Goal: Task Accomplishment & Management: Complete application form

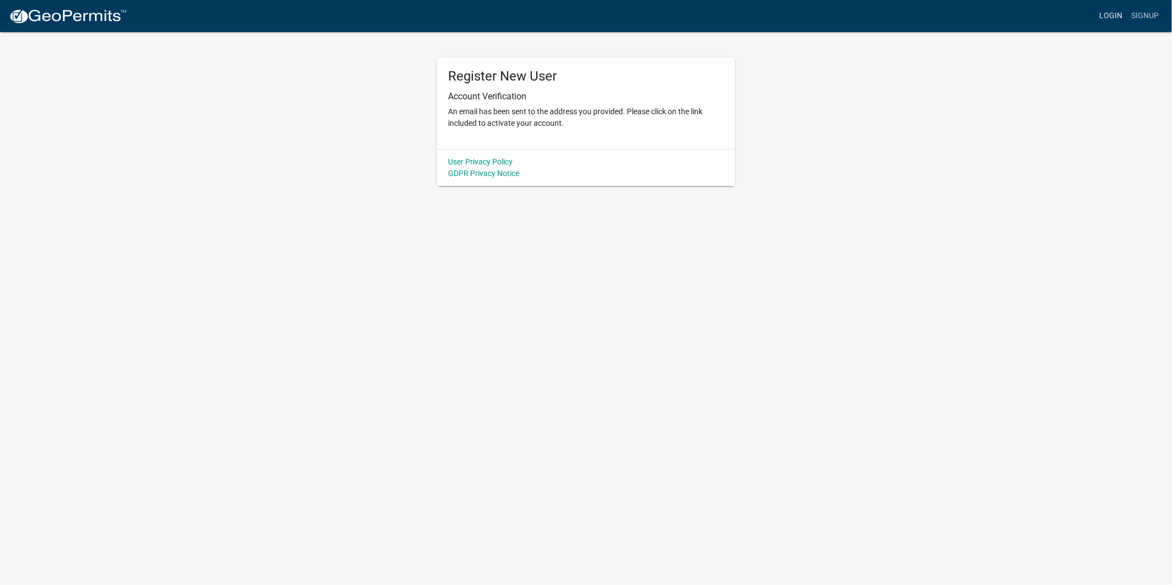
click at [1101, 14] on link "Login" at bounding box center [1111, 16] width 32 height 21
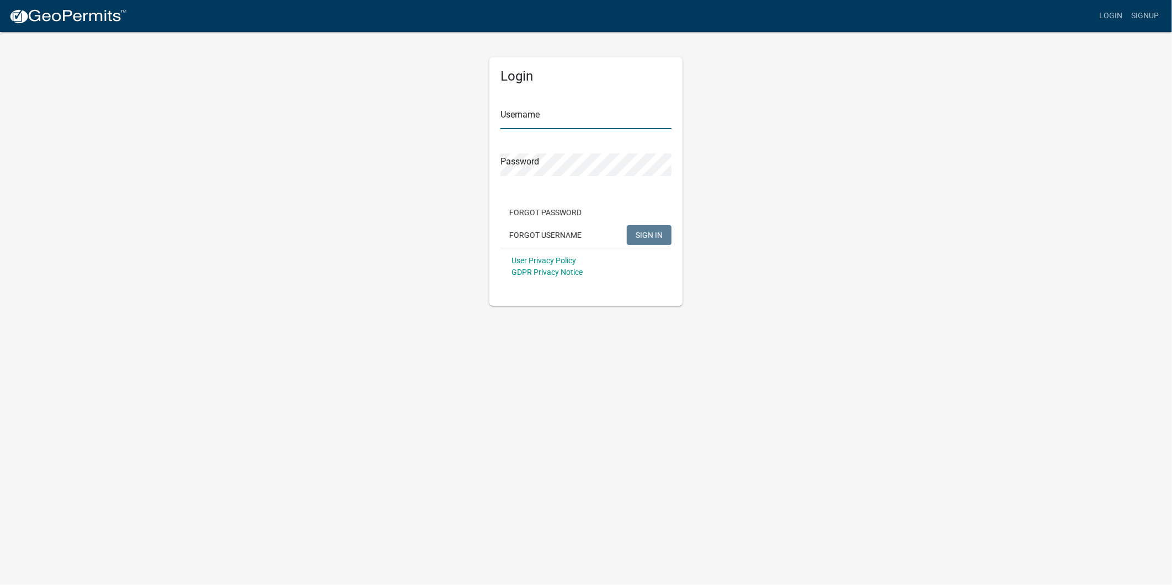
click at [580, 127] on input "Username" at bounding box center [585, 117] width 171 height 23
type input "[PERSON_NAME][EMAIL_ADDRESS][PERSON_NAME][DOMAIN_NAME]"
click at [627, 225] on button "SIGN IN" at bounding box center [649, 235] width 45 height 20
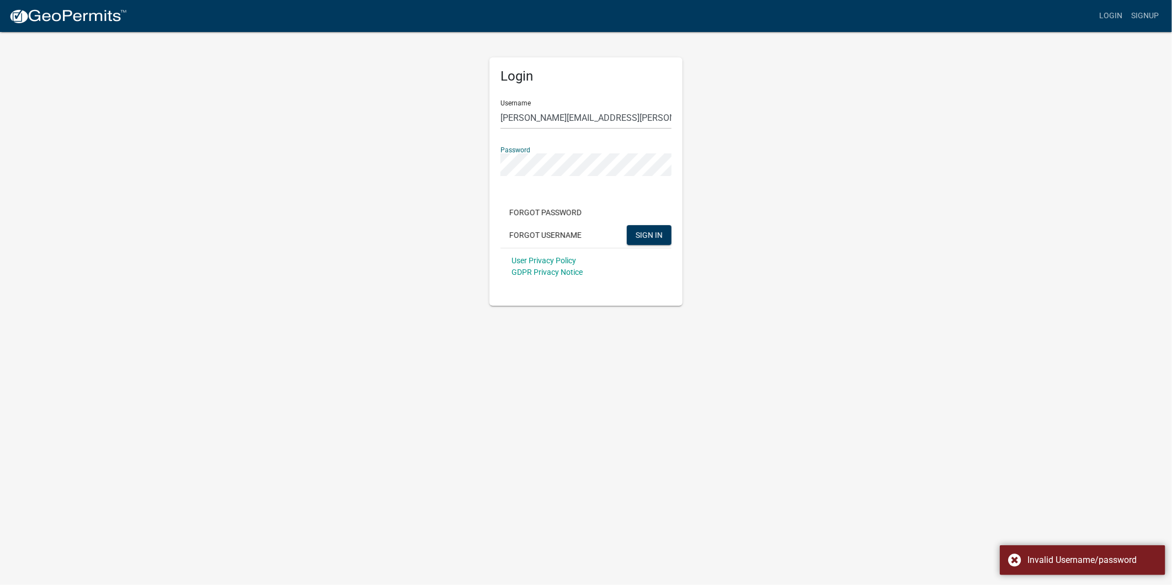
click at [492, 162] on div "Login Username seth.j.wight@xcelenergy.com Password Forgot Password Forgot User…" at bounding box center [585, 181] width 193 height 248
click at [627, 225] on button "SIGN IN" at bounding box center [649, 235] width 45 height 20
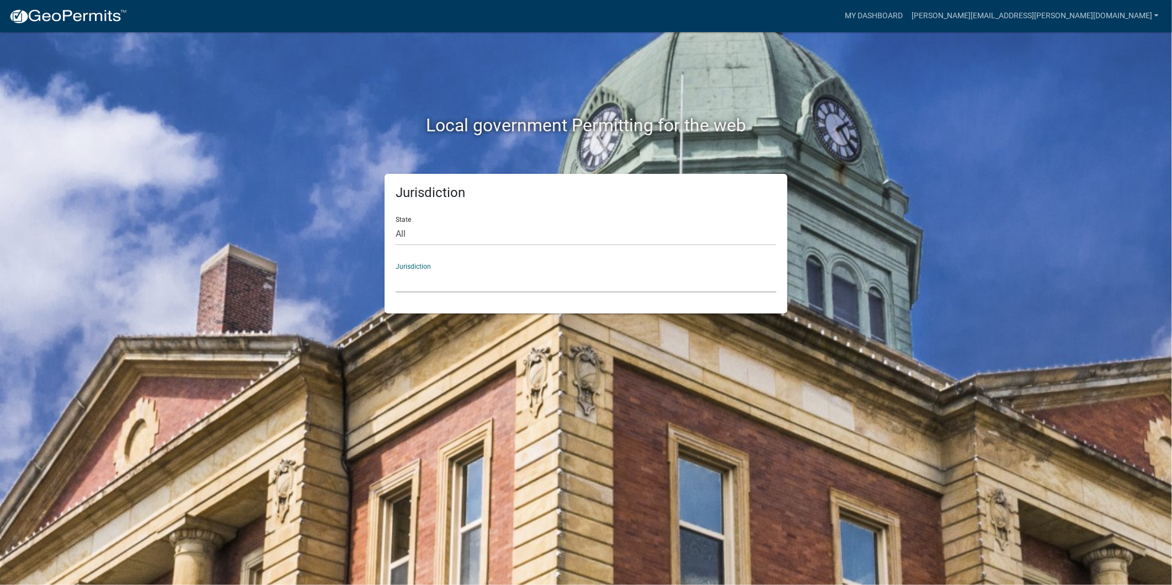
click at [439, 278] on select "[GEOGRAPHIC_DATA], [US_STATE] [GEOGRAPHIC_DATA], [US_STATE][PERSON_NAME][GEOGRA…" at bounding box center [586, 281] width 381 height 23
click at [350, 100] on div "Local government Permitting for the web" at bounding box center [585, 102] width 629 height 141
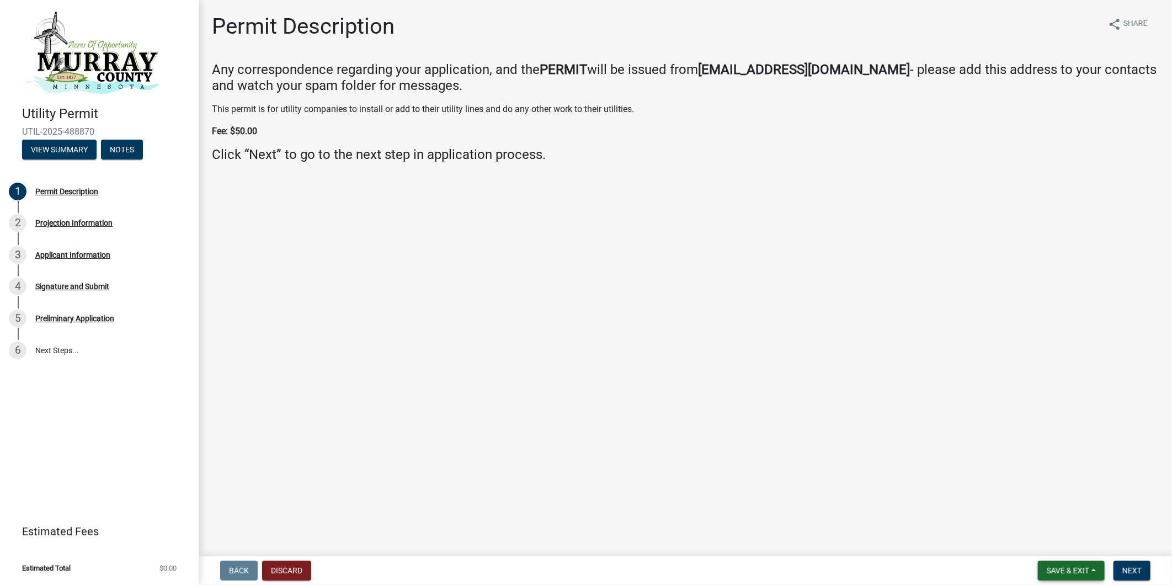
click at [1083, 574] on span "Save & Exit" at bounding box center [1068, 570] width 42 height 9
click at [1069, 541] on button "Save & Exit" at bounding box center [1060, 542] width 88 height 26
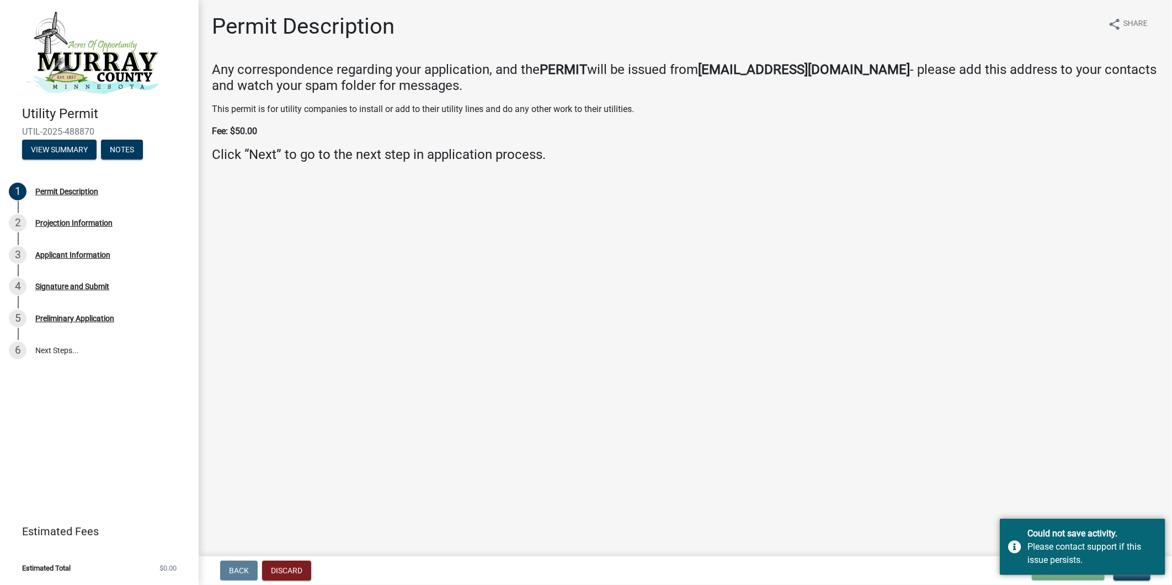
click at [898, 569] on div "Back Discard Loading... Save Save & Exit Next" at bounding box center [685, 571] width 956 height 20
click at [1139, 577] on button "Next" at bounding box center [1131, 571] width 37 height 20
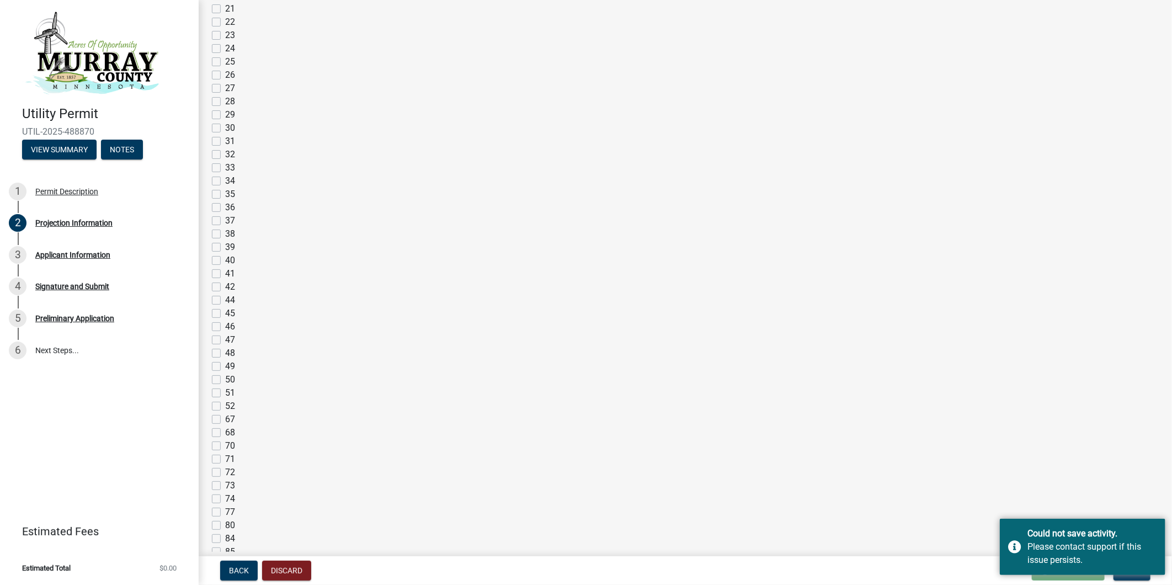
scroll to position [184, 0]
click at [225, 186] on label "15" at bounding box center [230, 187] width 10 height 13
click at [225, 186] on input "15" at bounding box center [228, 184] width 7 height 7
checkbox input "true"
checkbox input "false"
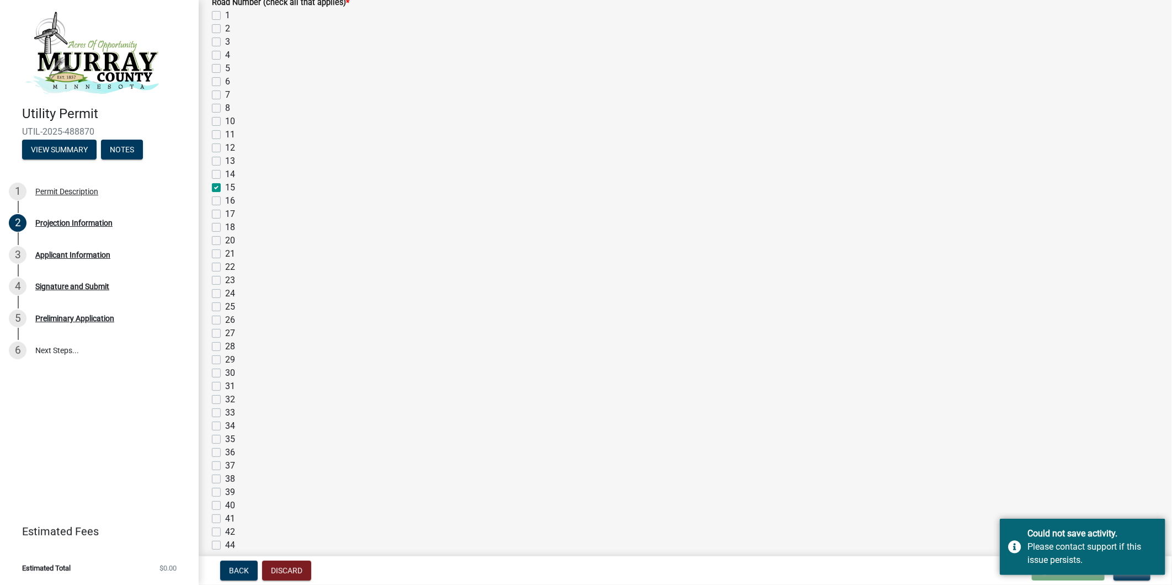
checkbox input "false"
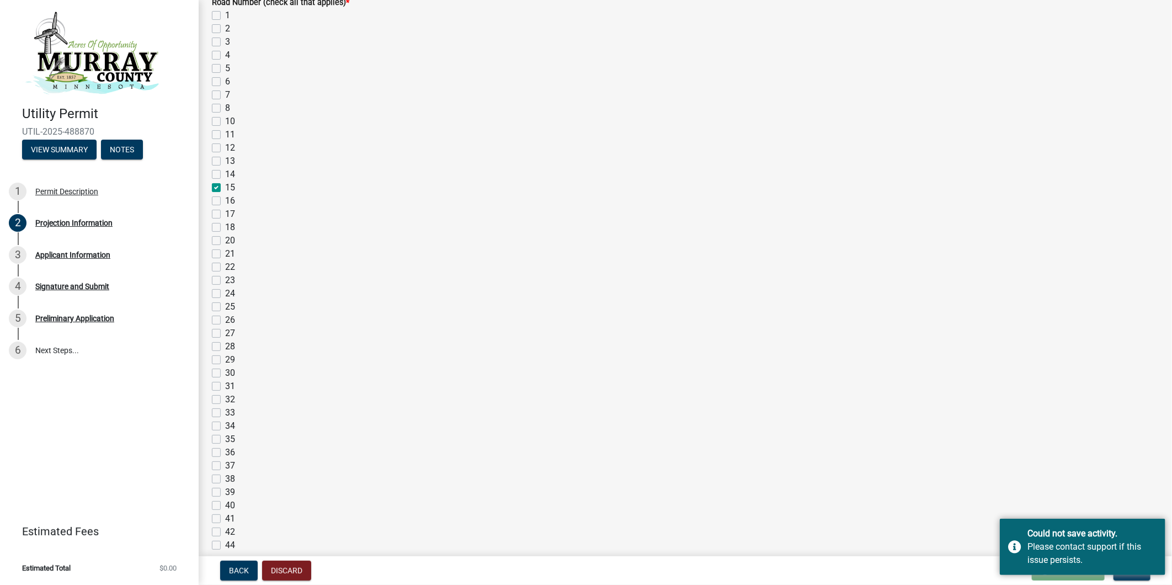
checkbox input "false"
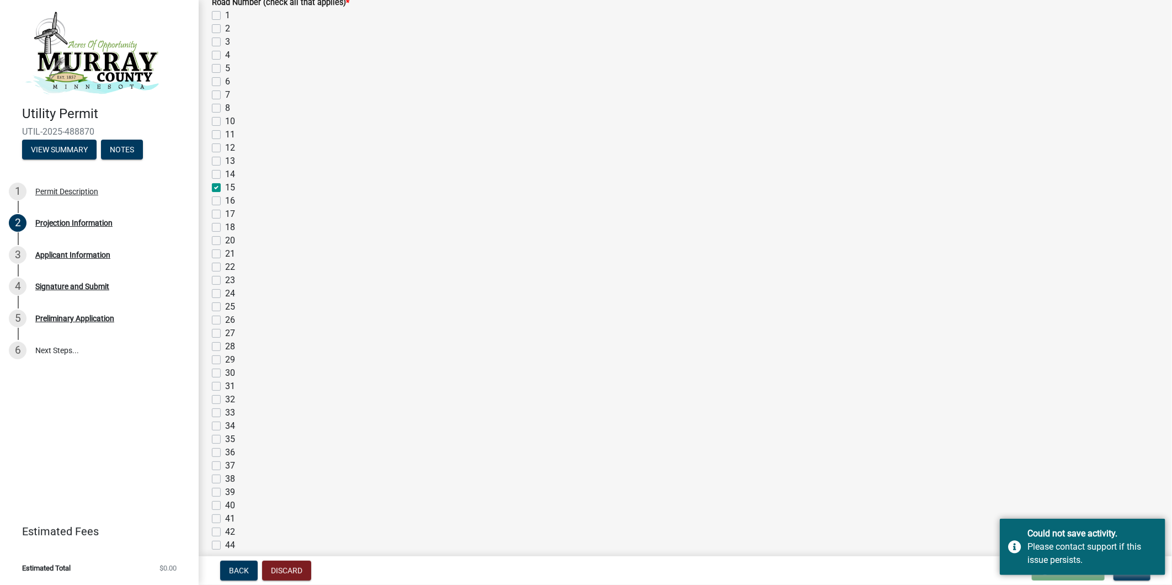
checkbox input "false"
checkbox input "true"
checkbox input "false"
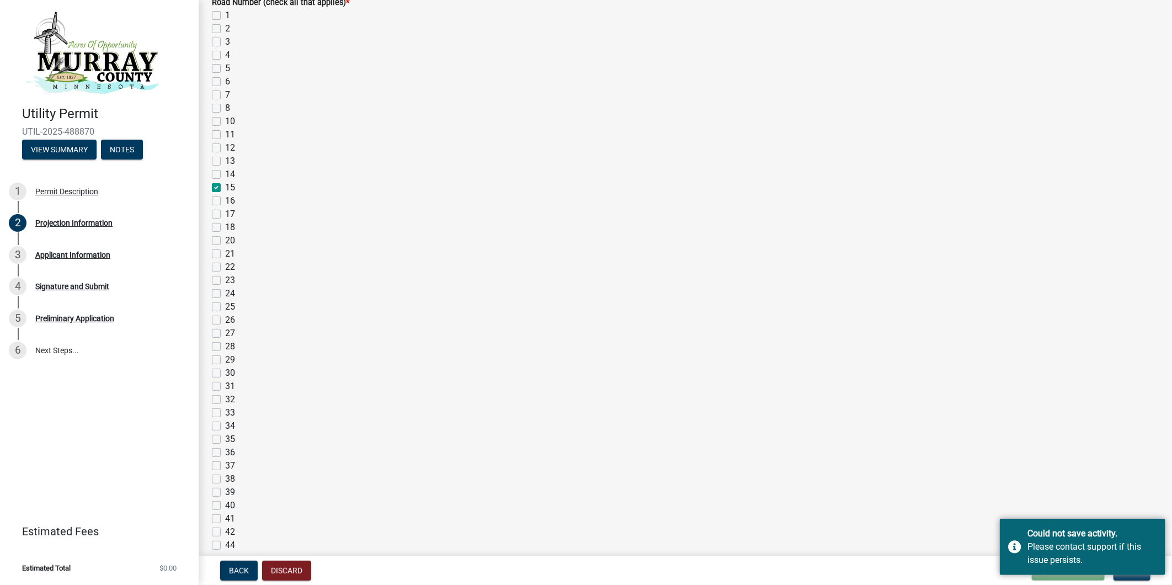
checkbox input "false"
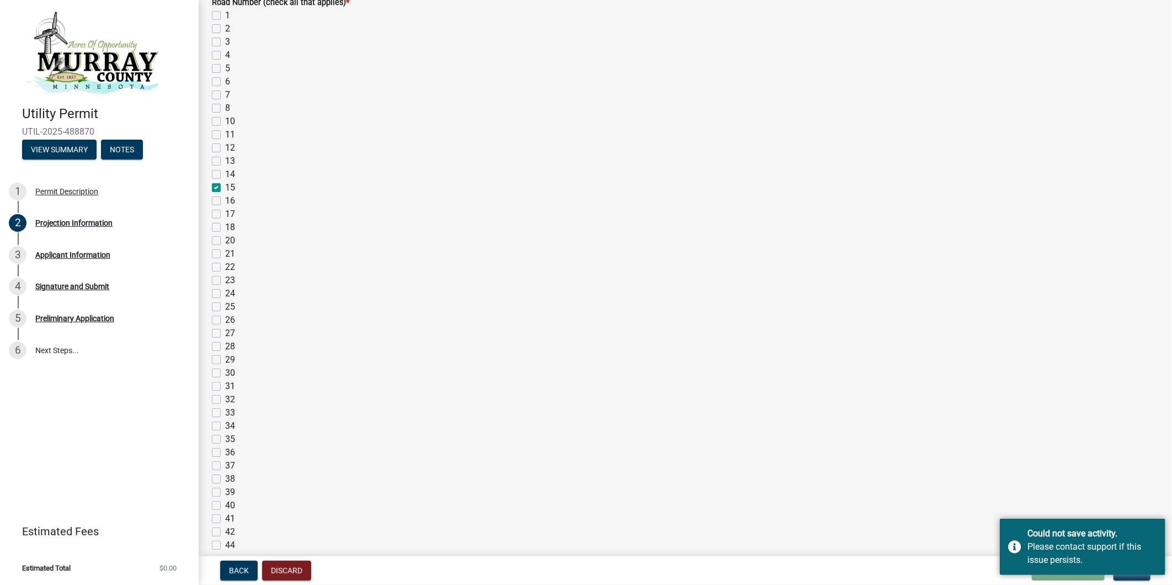
checkbox input "false"
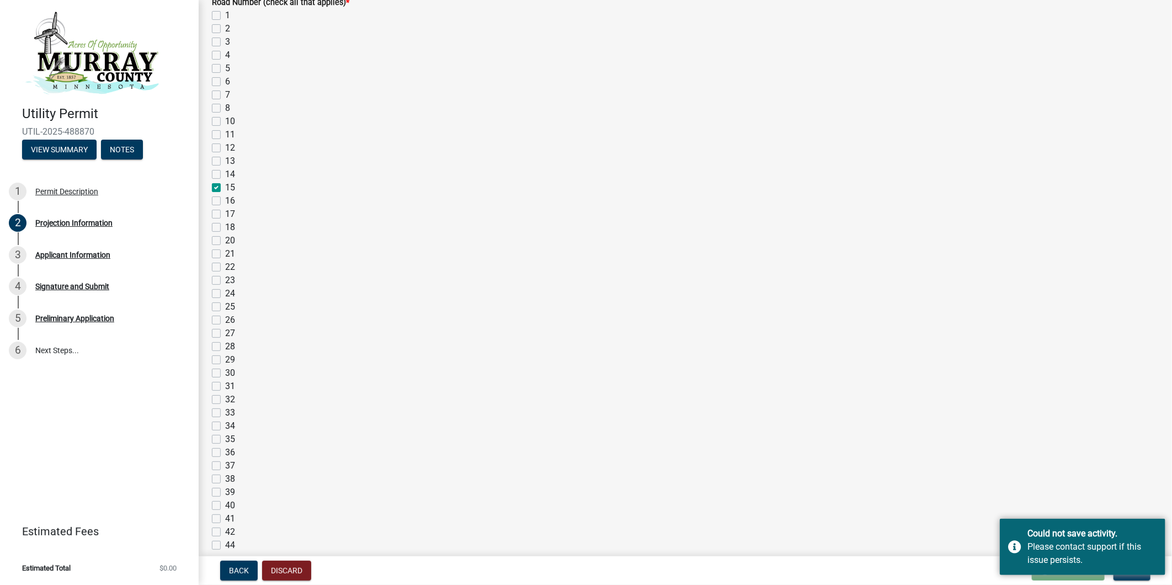
checkbox input "false"
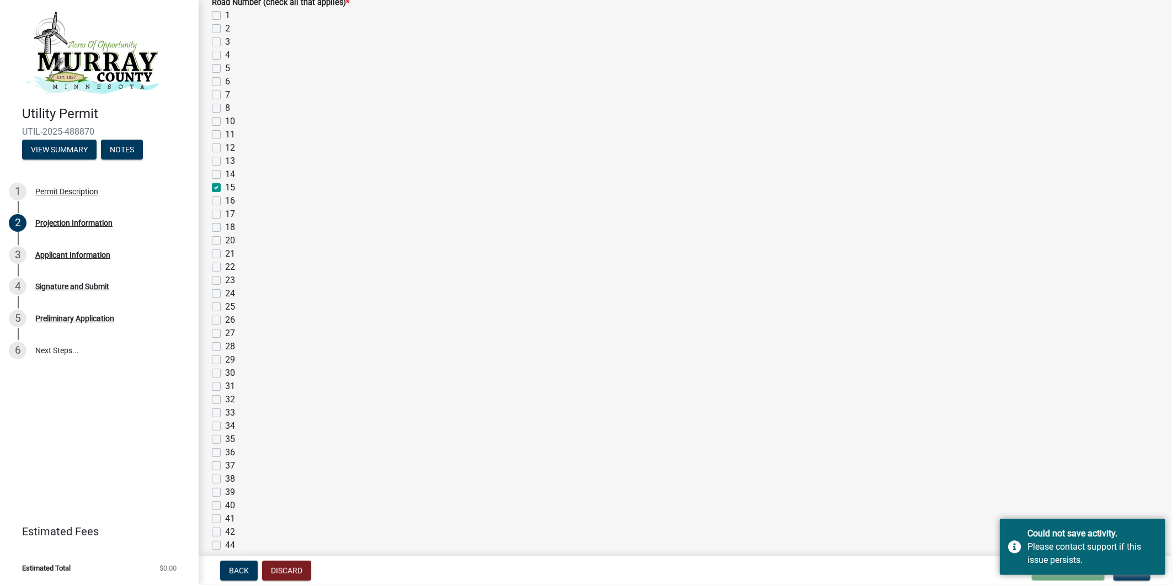
checkbox input "false"
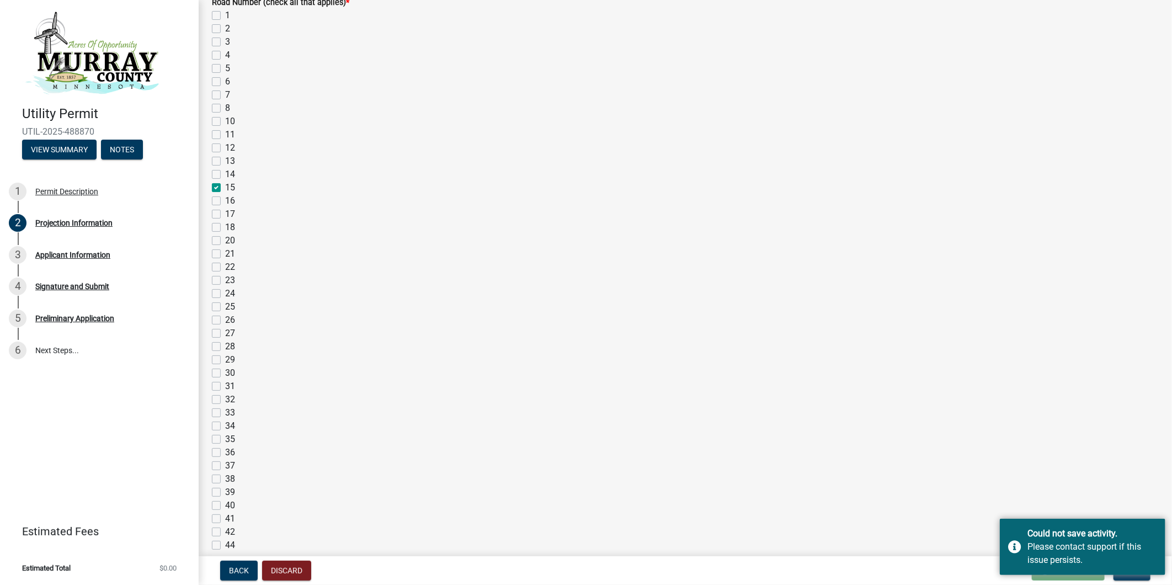
checkbox input "false"
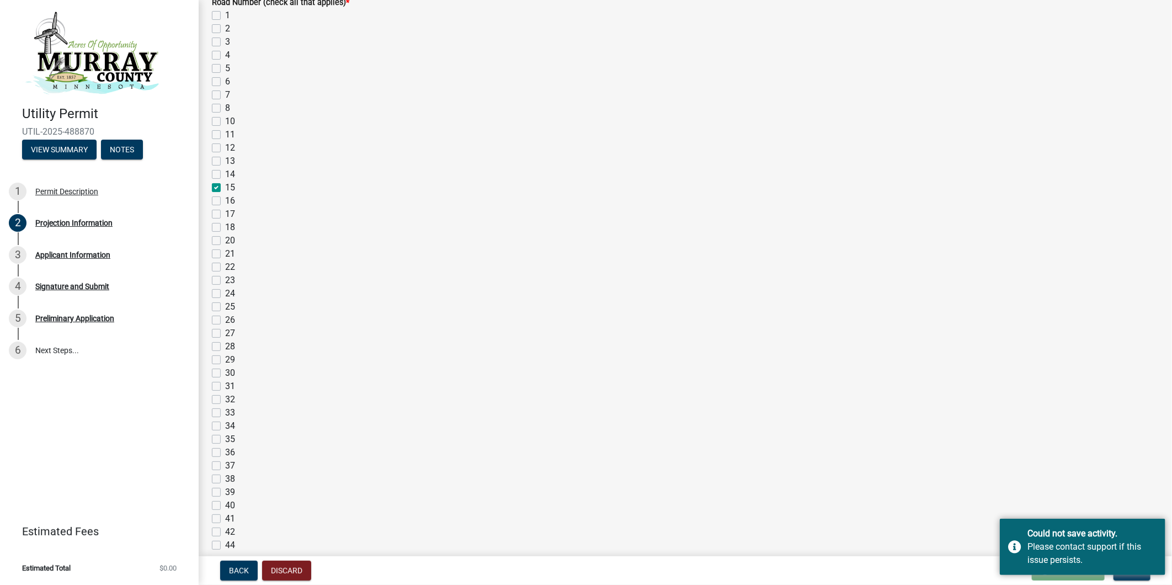
checkbox input "false"
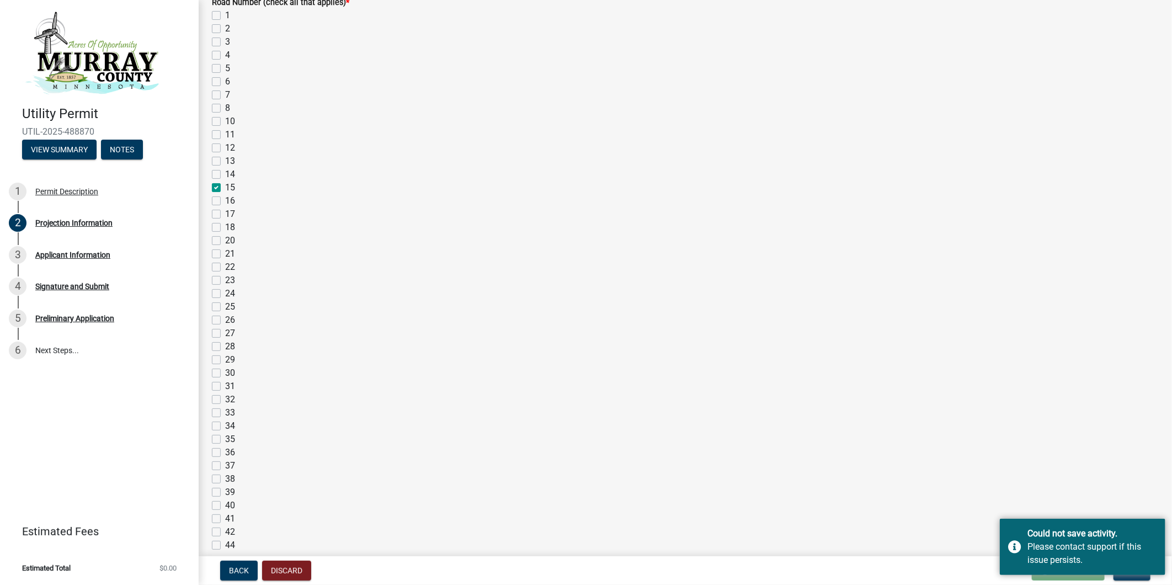
checkbox input "false"
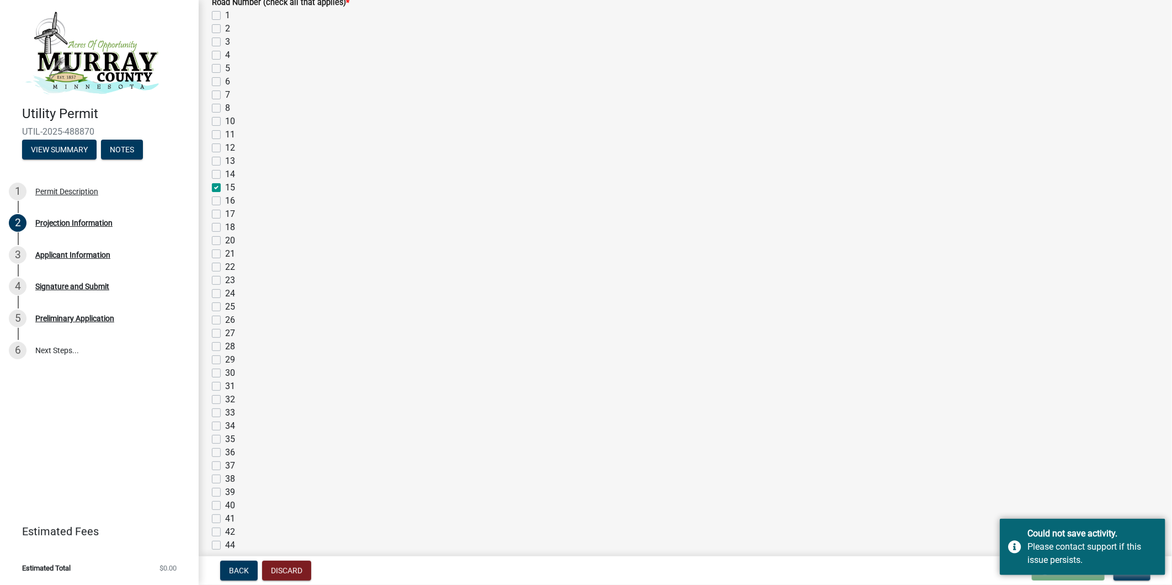
checkbox input "false"
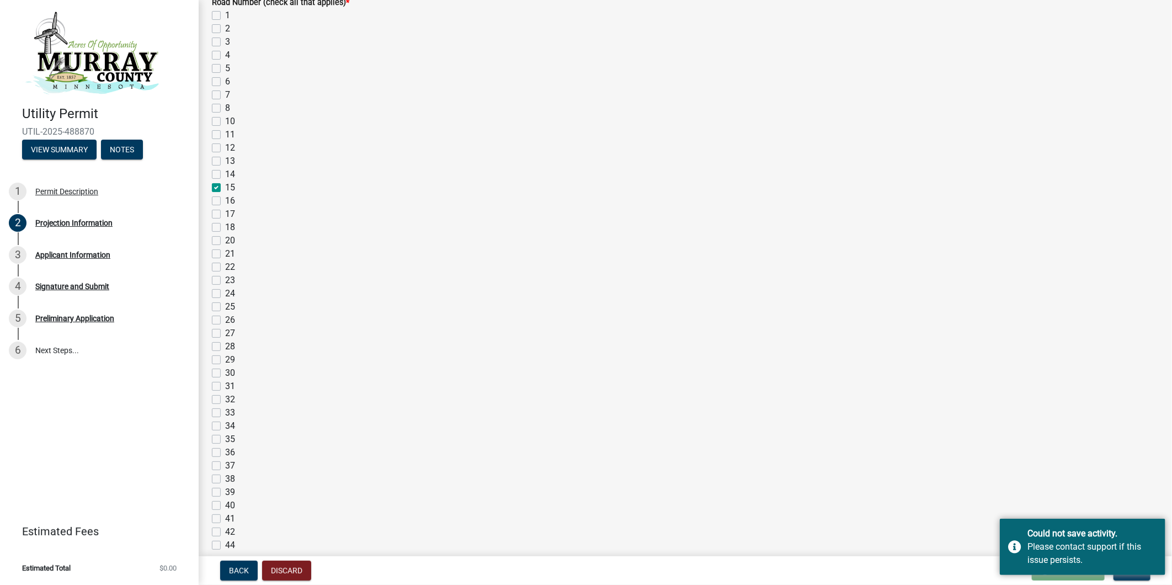
checkbox input "false"
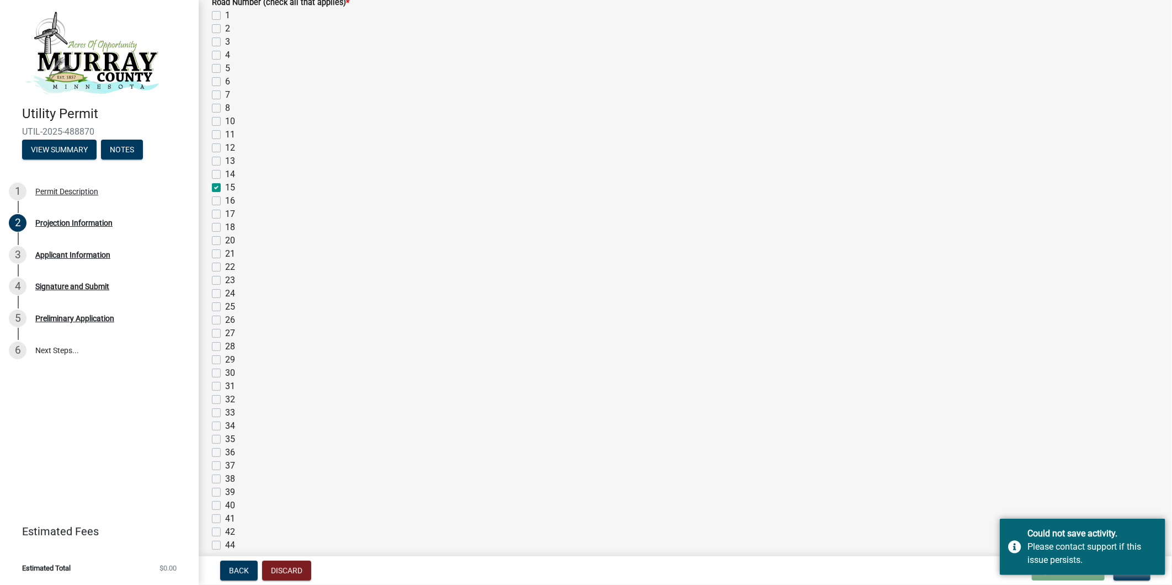
checkbox input "false"
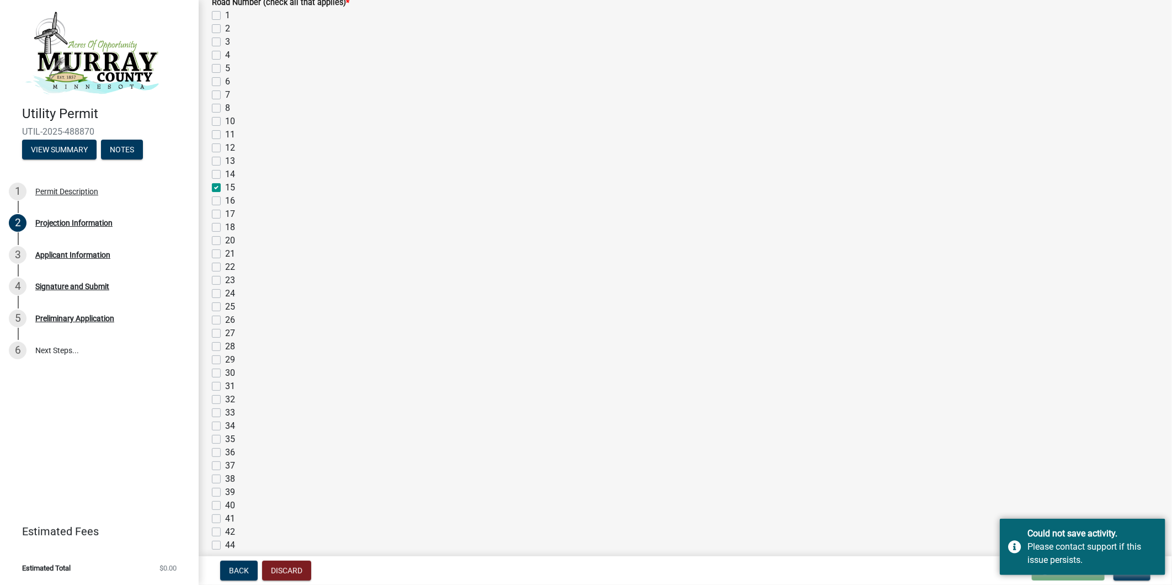
checkbox input "false"
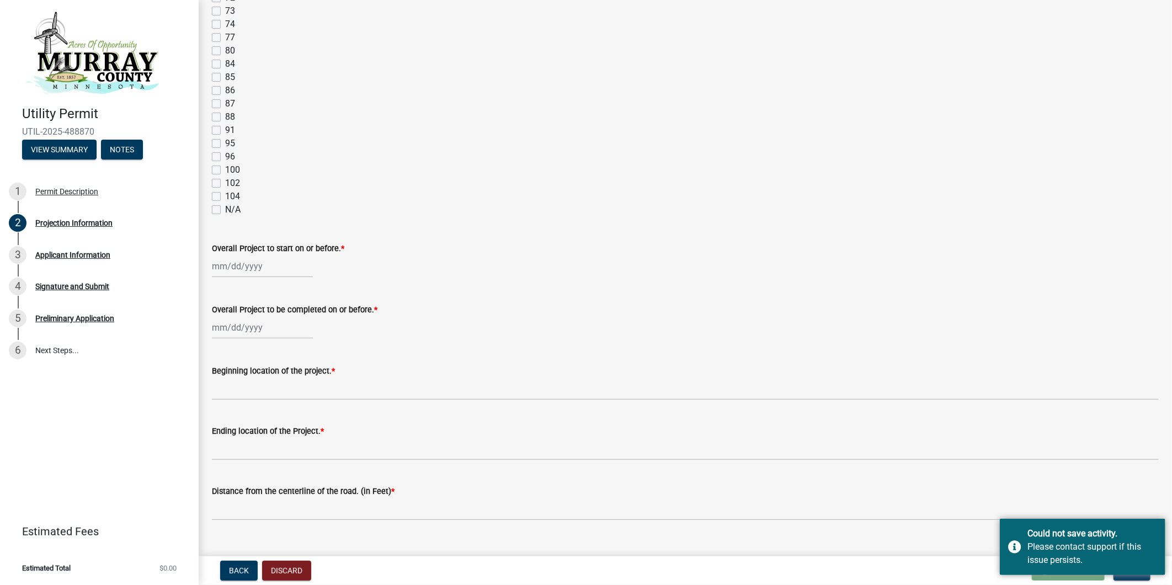
scroll to position [980, 0]
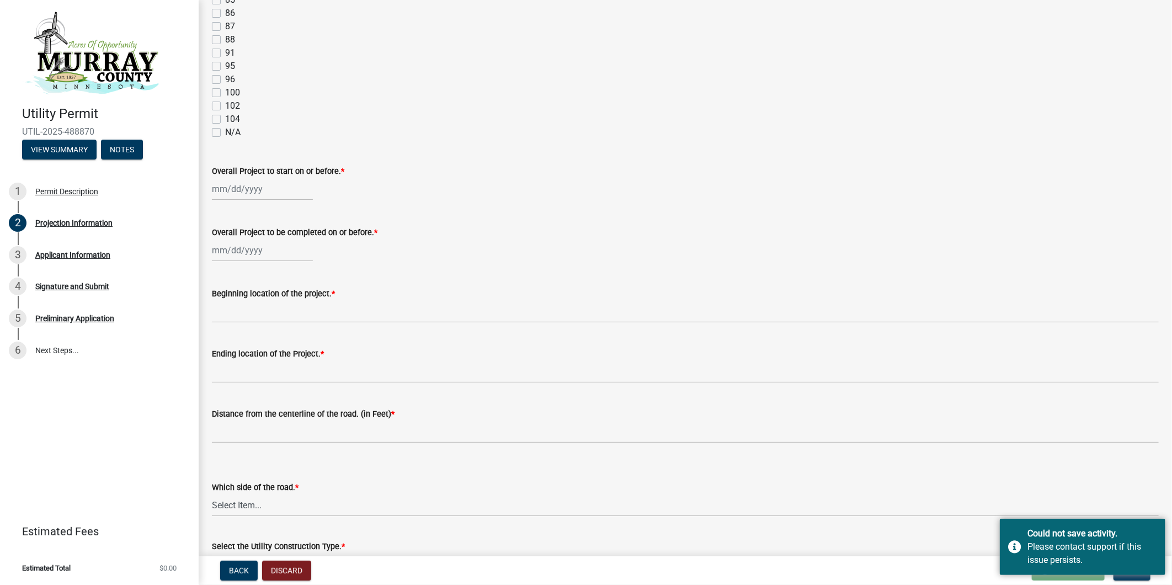
click at [236, 189] on div at bounding box center [262, 189] width 101 height 23
select select "10"
select select "2025"
type input "Rebuilding existing overhead 69 kV transmission line. the location of this line…"
type input "[DATE]"
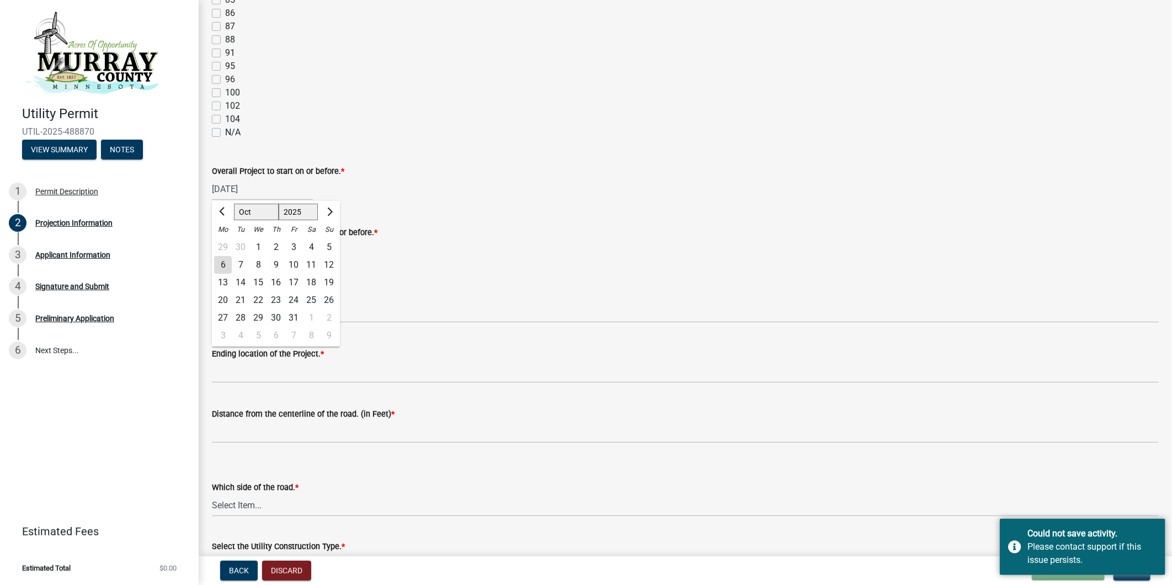
type input "[DATE]"
type input "intersection of CSAH 38 & CSAH 37"
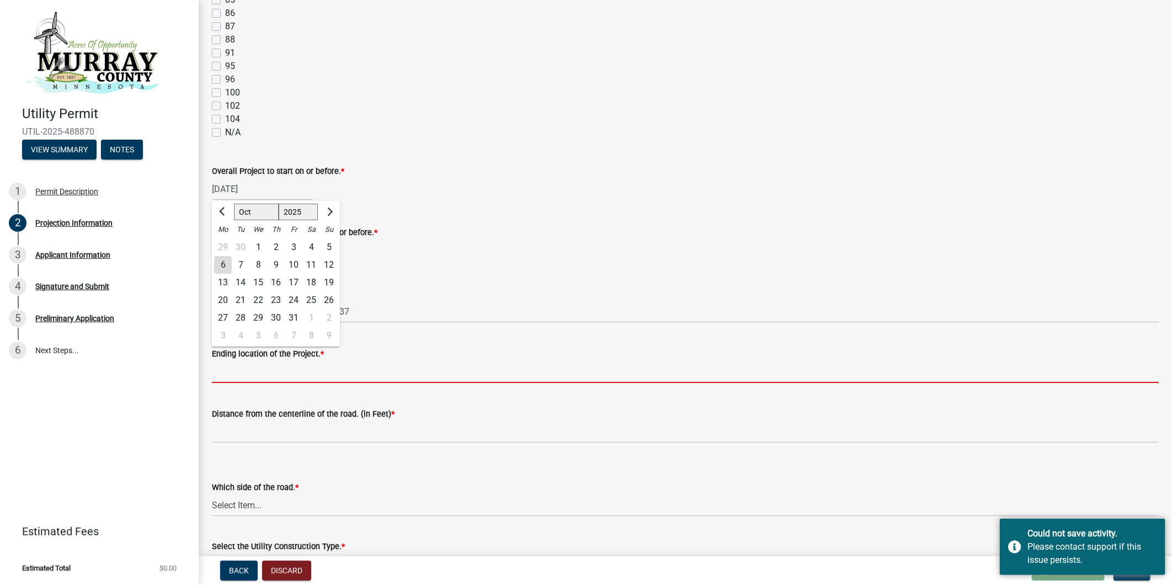
type input "intersection of CSAH 38 & CSAH 37"
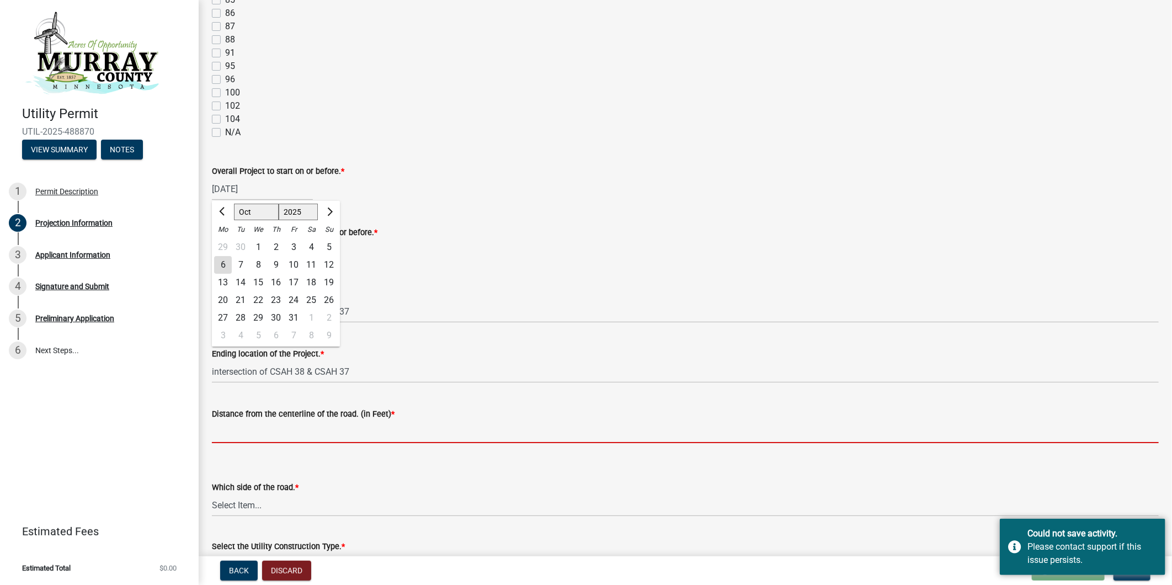
type input "28 feet"
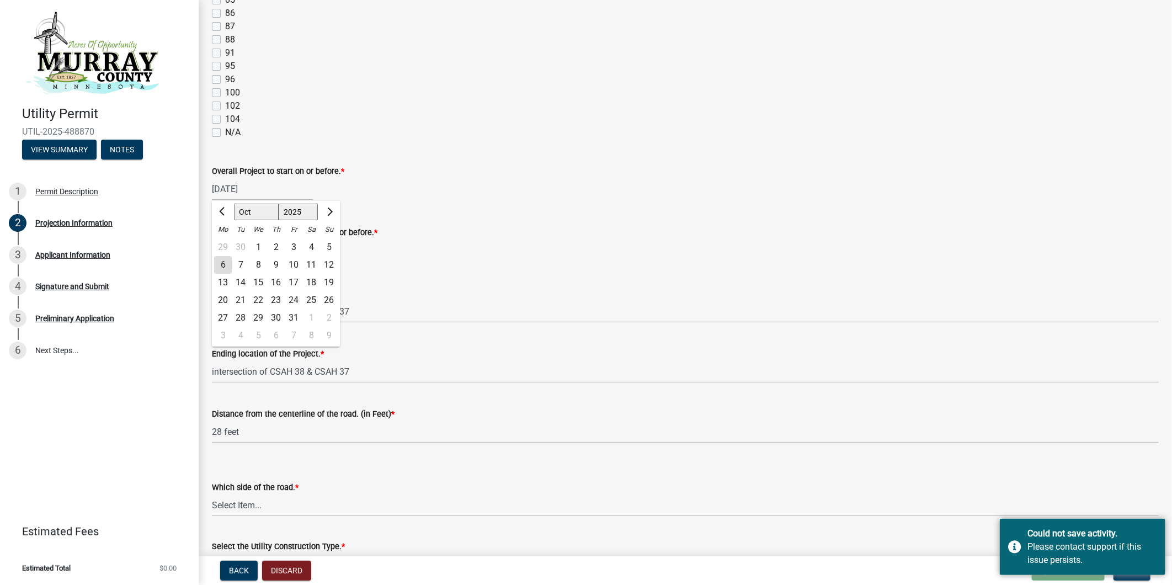
select select "10"
select select "2025"
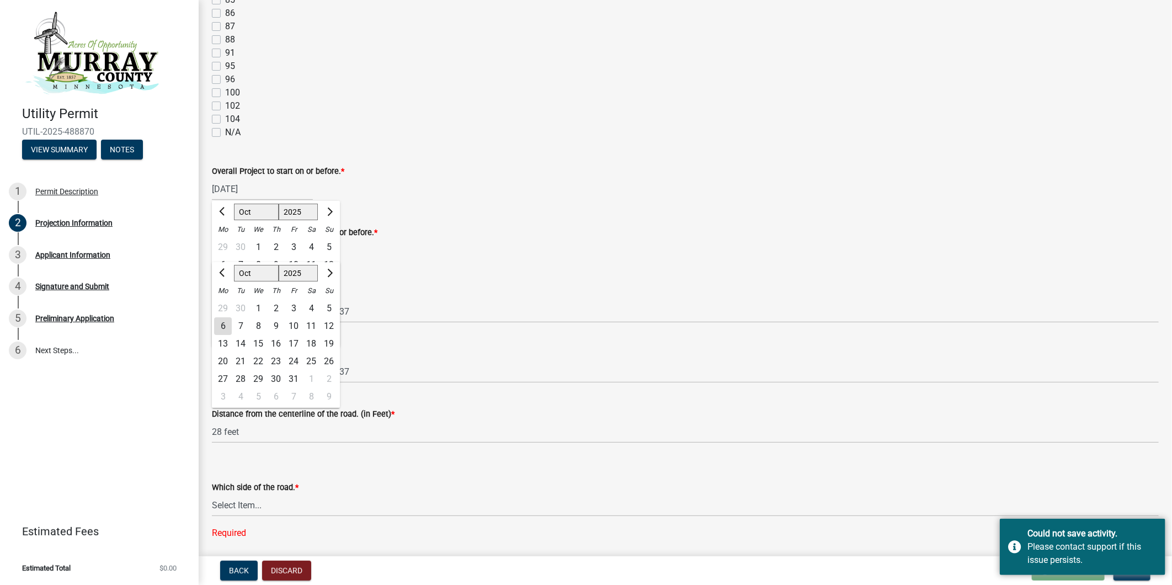
click at [495, 252] on div "[DATE] Jan Feb Mar Apr May Jun [DATE] Aug Sep Oct Nov [DATE] 1526 1527 1528 152…" at bounding box center [685, 250] width 947 height 23
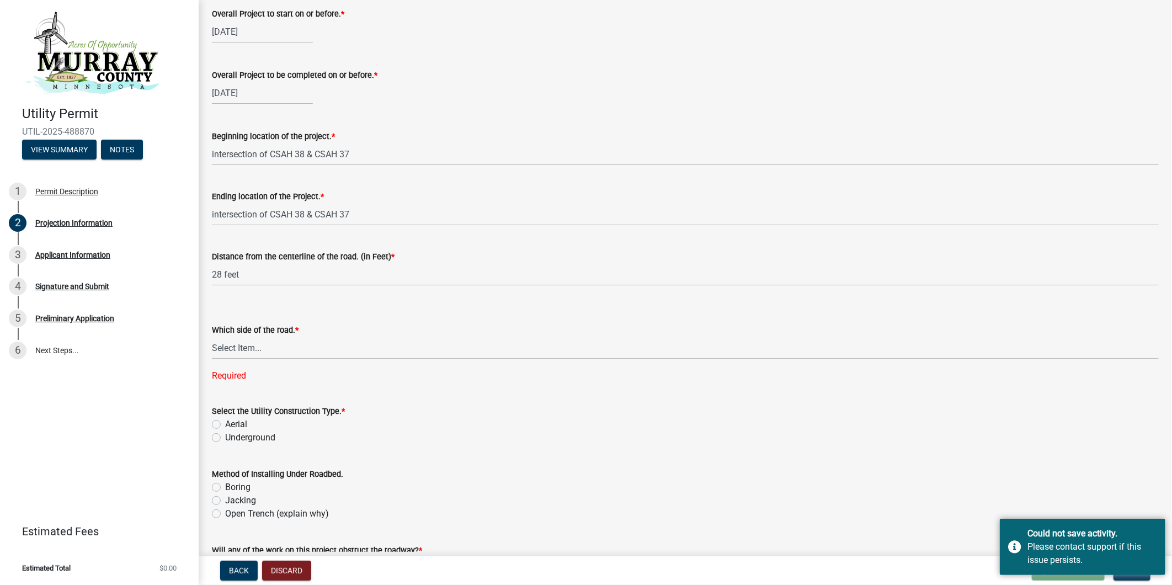
scroll to position [1165, 0]
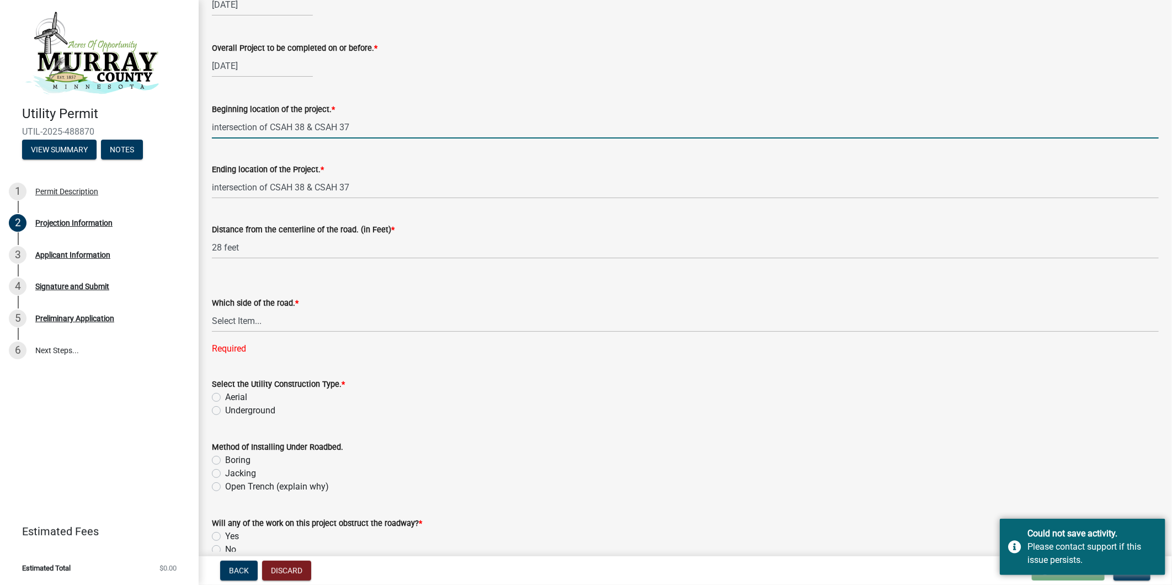
drag, startPoint x: 369, startPoint y: 122, endPoint x: 296, endPoint y: 127, distance: 73.0
click at [296, 127] on input "intersection of CSAH 38 & CSAH 37" at bounding box center [685, 127] width 947 height 23
type input "intersection of CSAH 17"
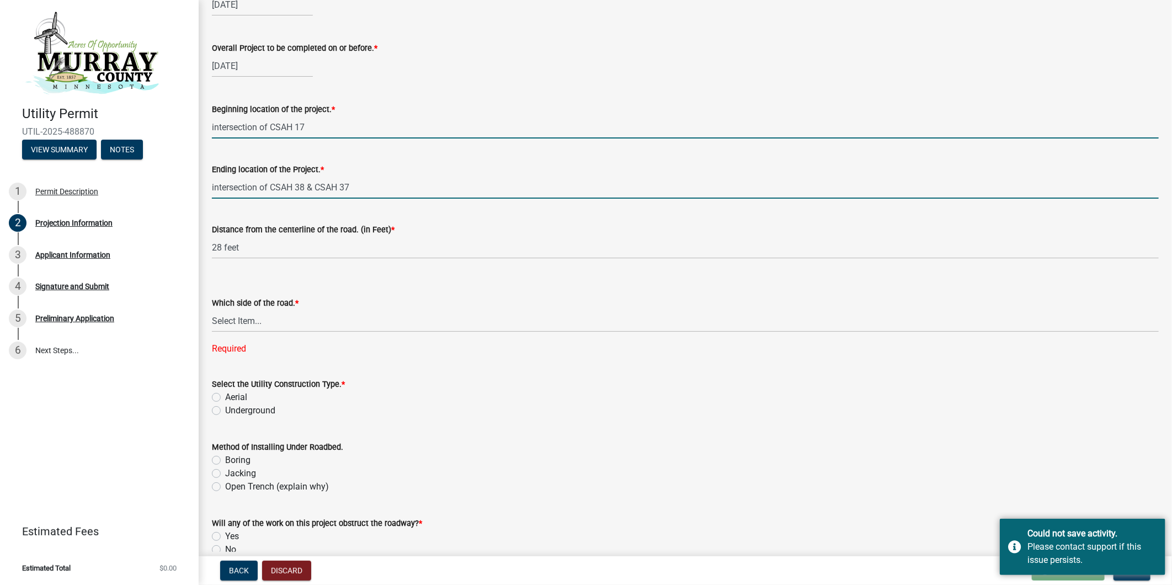
click at [370, 189] on input "intersection of CSAH 38 & CSAH 37" at bounding box center [685, 187] width 947 height 23
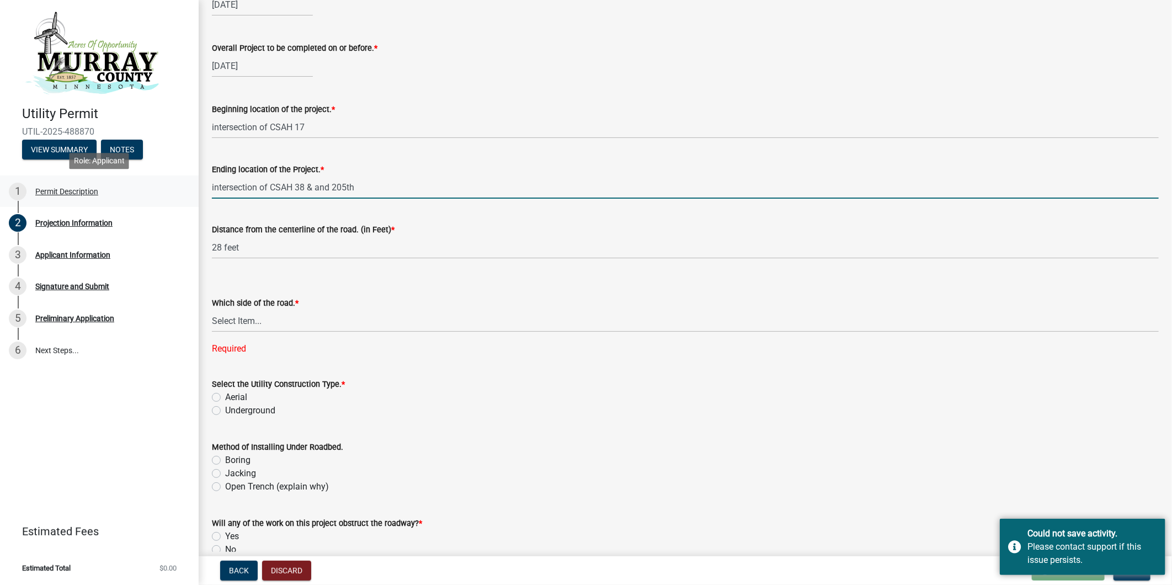
drag, startPoint x: 383, startPoint y: 188, endPoint x: 190, endPoint y: 189, distance: 193.7
click at [190, 189] on div "Utility Permit UTIL-2025-488870 View Summary Notes 1 Permit Description 2 Proje…" at bounding box center [586, 292] width 1172 height 585
type input "intersection of CSAH 38 & and 205th"
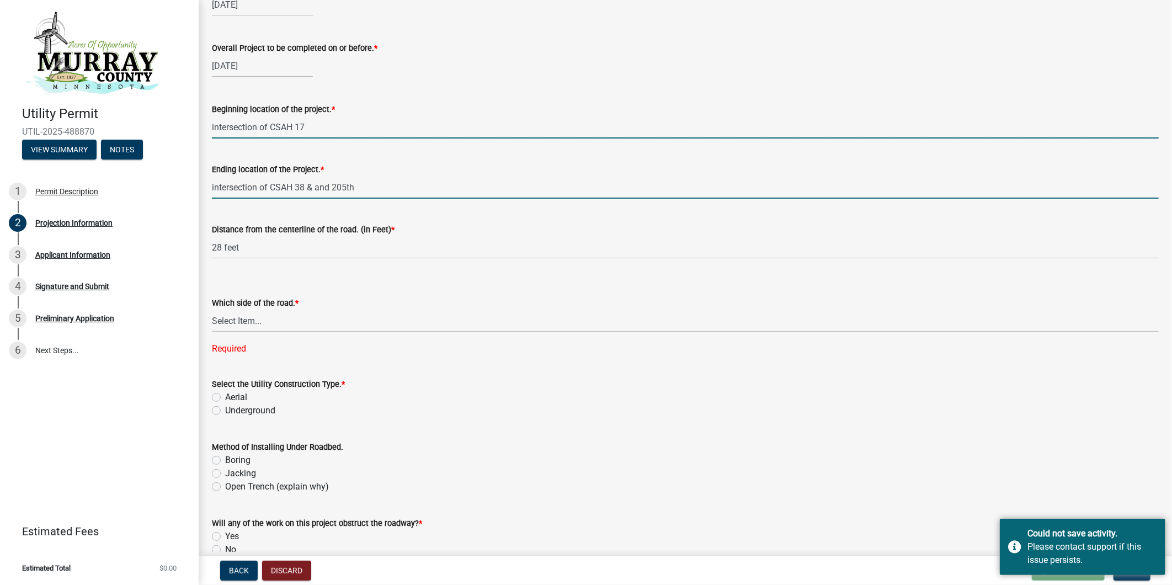
click at [322, 124] on input "intersection of CSAH 17" at bounding box center [685, 127] width 947 height 23
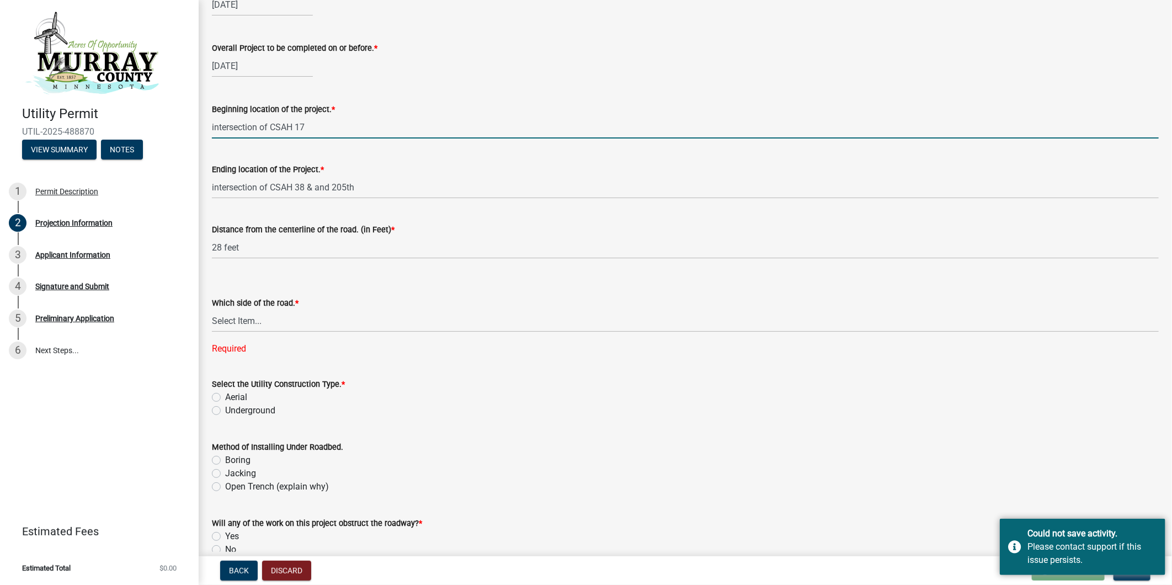
drag, startPoint x: 333, startPoint y: 126, endPoint x: 206, endPoint y: 122, distance: 127.5
click at [206, 122] on div "Beginning location of the project. * intersection of [GEOGRAPHIC_DATA] 17" at bounding box center [685, 112] width 963 height 51
paste input "38 & and 205th"
type input "intersection of CSAH 38 & and 205th"
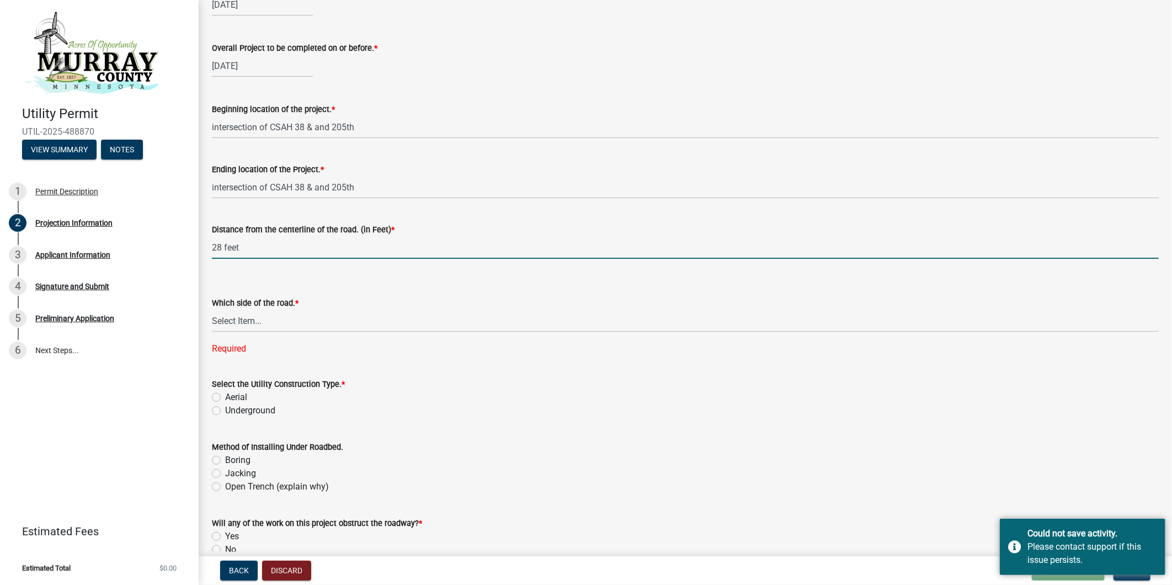
click at [383, 246] on input "28 feet" at bounding box center [685, 247] width 947 height 23
drag, startPoint x: 255, startPoint y: 250, endPoint x: 206, endPoint y: 245, distance: 49.4
click at [206, 245] on div "Distance from the centerline of the road. (in Feet) * 28 feet" at bounding box center [685, 232] width 963 height 51
click at [523, 244] on input "33 feet from guy wires. poles are outside of road right of way" at bounding box center [685, 247] width 947 height 23
type input "33 feet from guy wires. poles are outside of road right of way on North side of…"
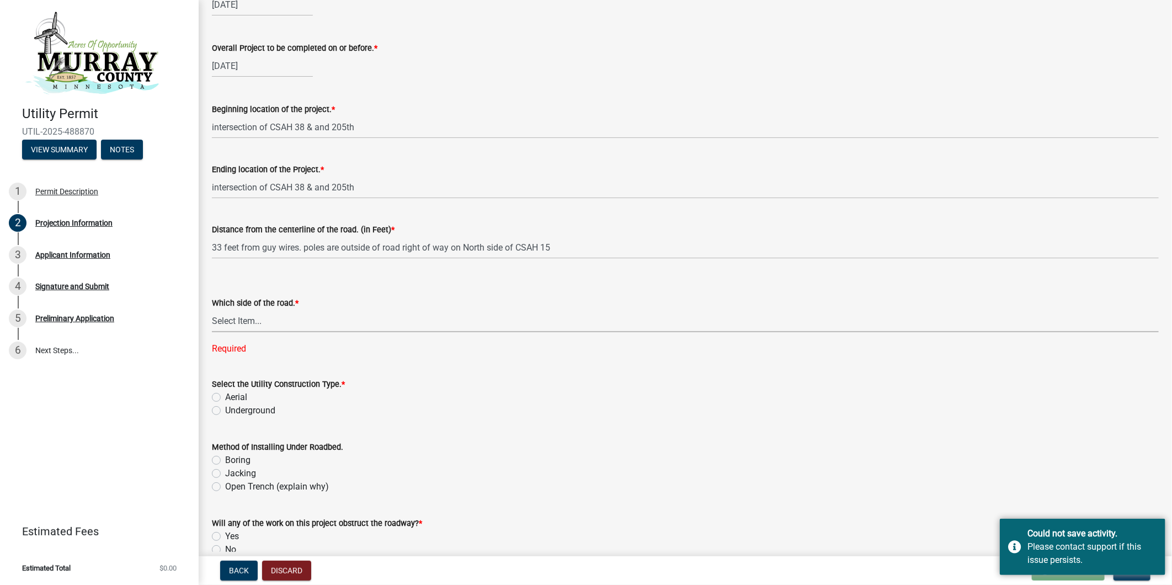
click at [292, 319] on select "Select Item... [GEOGRAPHIC_DATA]" at bounding box center [685, 321] width 947 height 23
click at [212, 310] on select "Select Item... [GEOGRAPHIC_DATA]" at bounding box center [685, 321] width 947 height 23
select select "6d8b0e9d-83bf-4049-8155-233cdd3512a5"
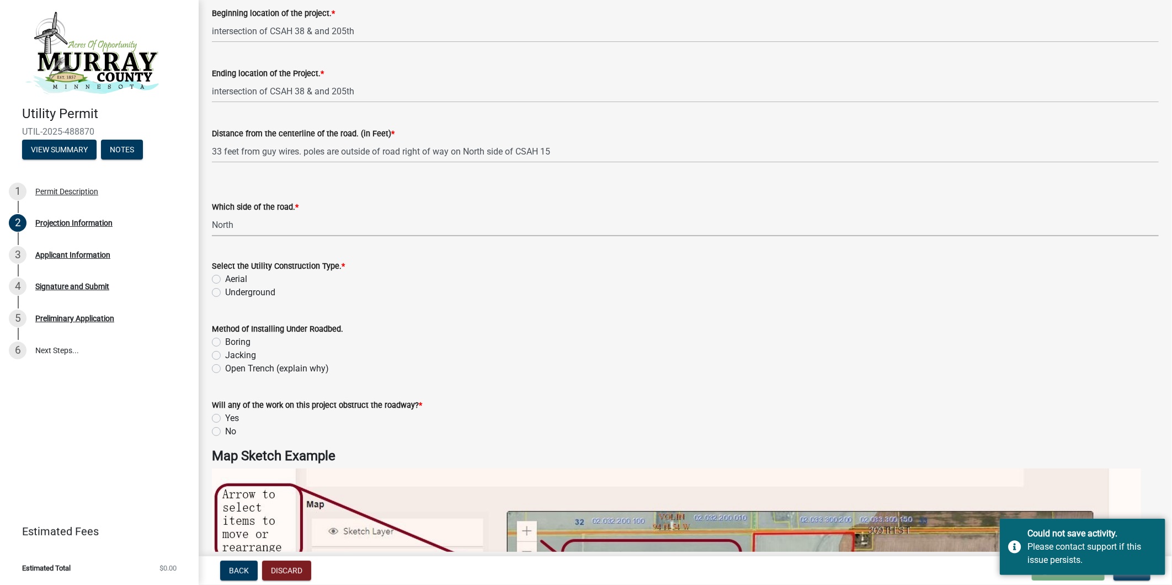
scroll to position [1287, 0]
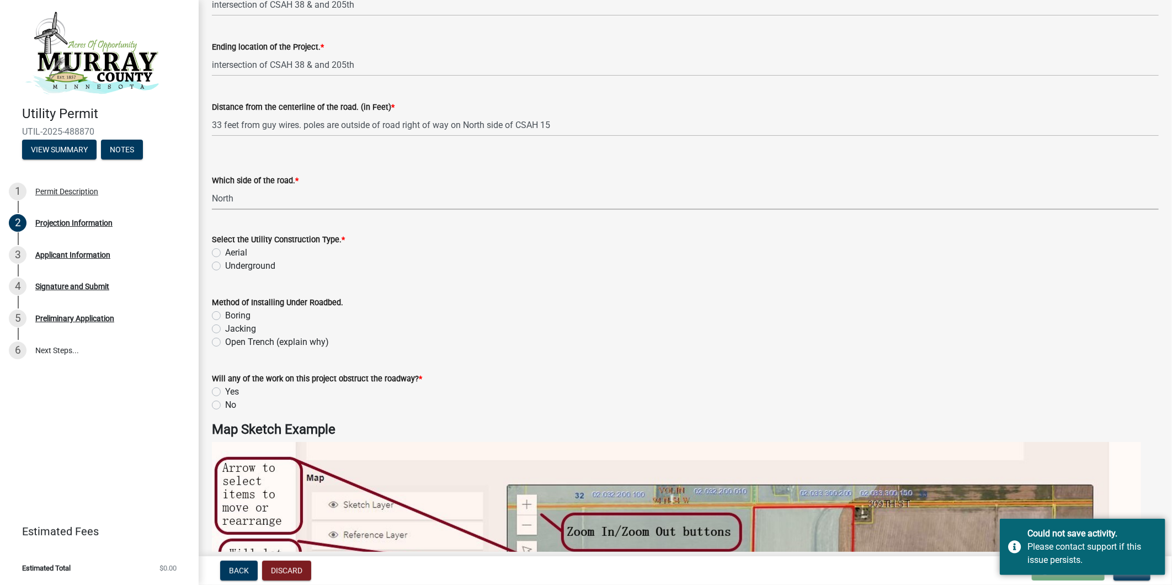
click at [217, 247] on div "Aerial" at bounding box center [685, 252] width 947 height 13
click at [225, 252] on label "Aerial" at bounding box center [236, 252] width 22 height 13
click at [225, 252] on input "Aerial" at bounding box center [228, 249] width 7 height 7
radio input "true"
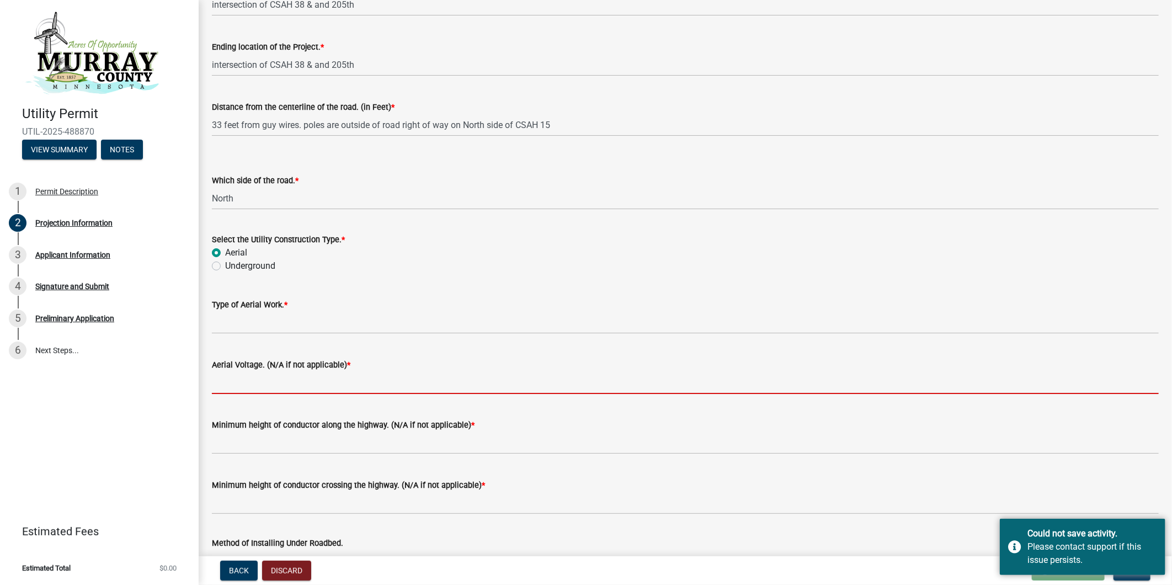
click at [428, 382] on input "Aerial Voltage. (N/A if not applicable) *" at bounding box center [685, 382] width 947 height 23
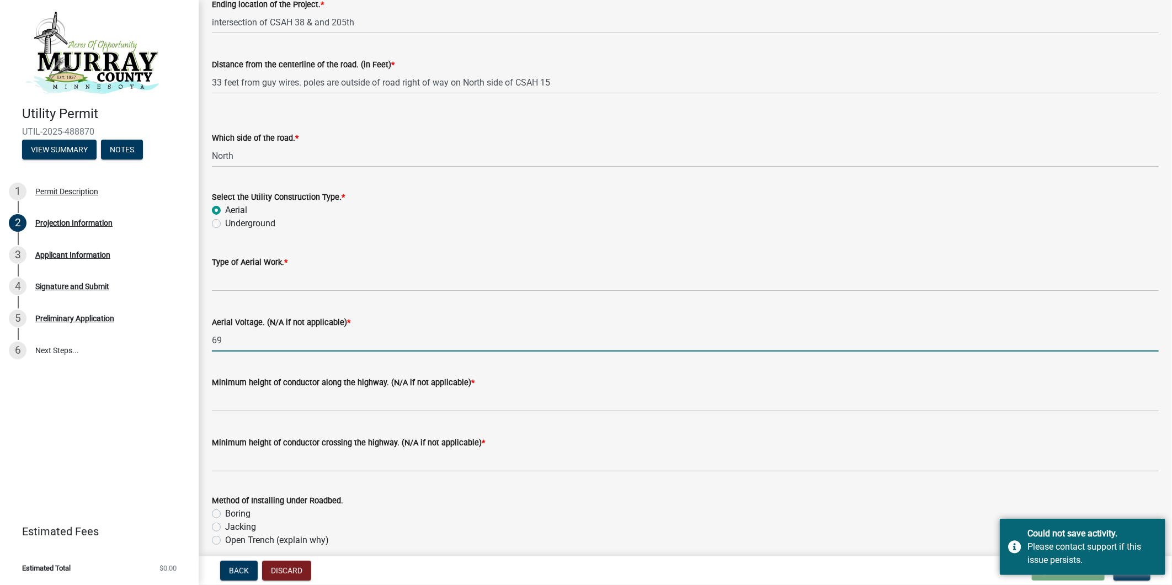
scroll to position [1410, 0]
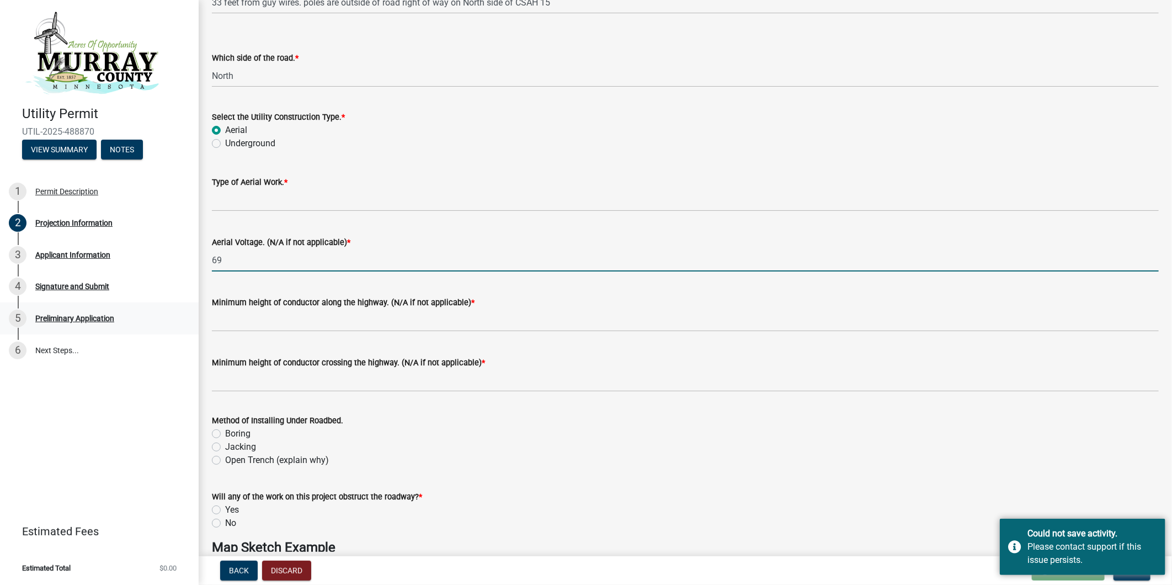
type input "69"
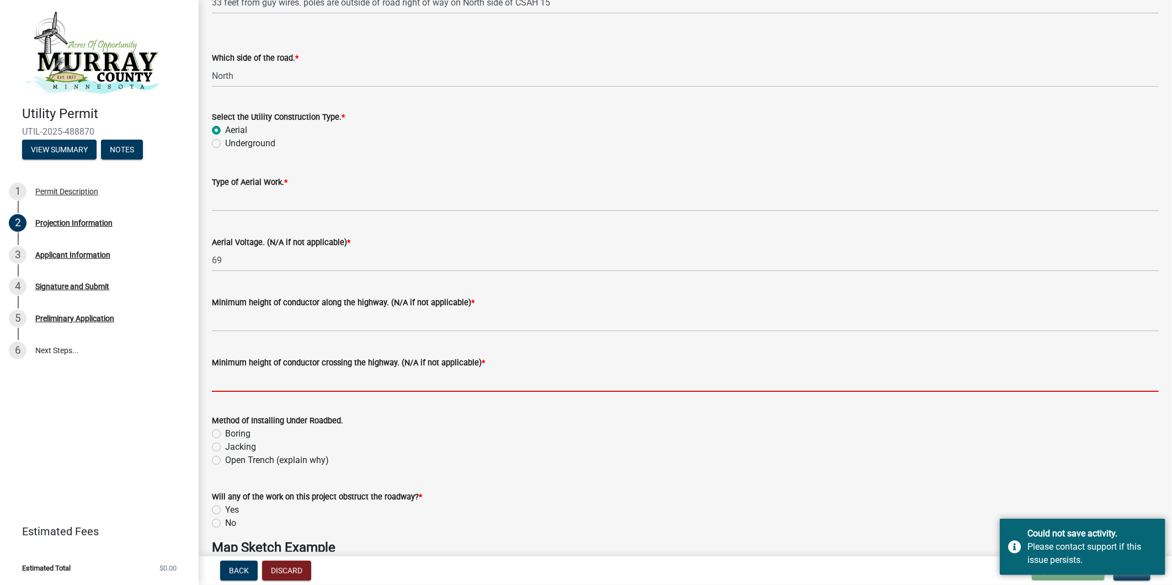
click at [294, 385] on input "Minimum height of conductor crossing the highway. (N/A if not applicable) *" at bounding box center [685, 380] width 947 height 23
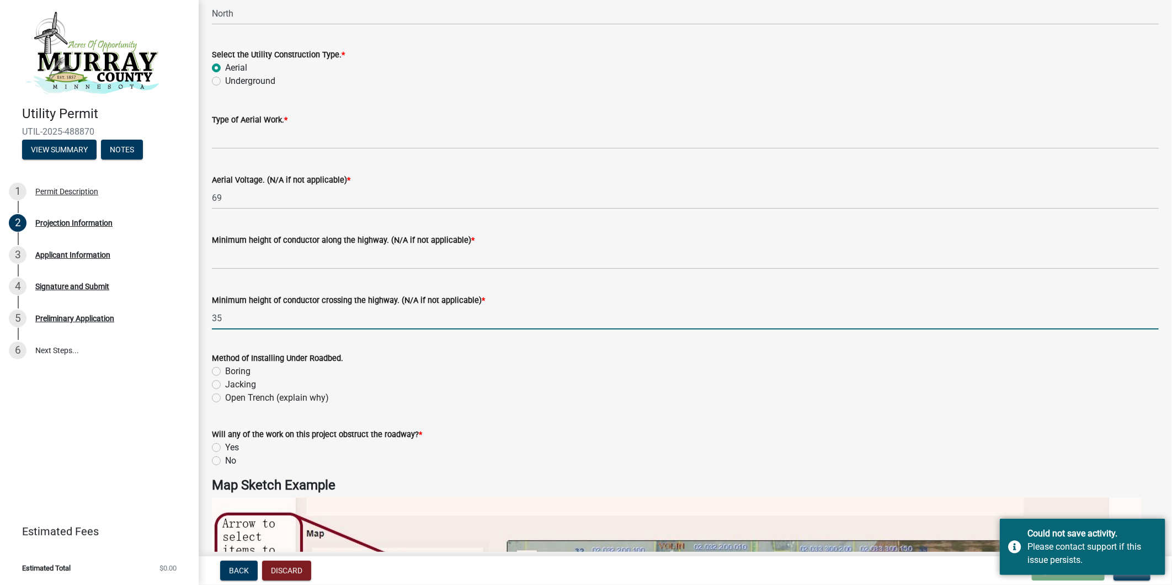
scroll to position [1532, 0]
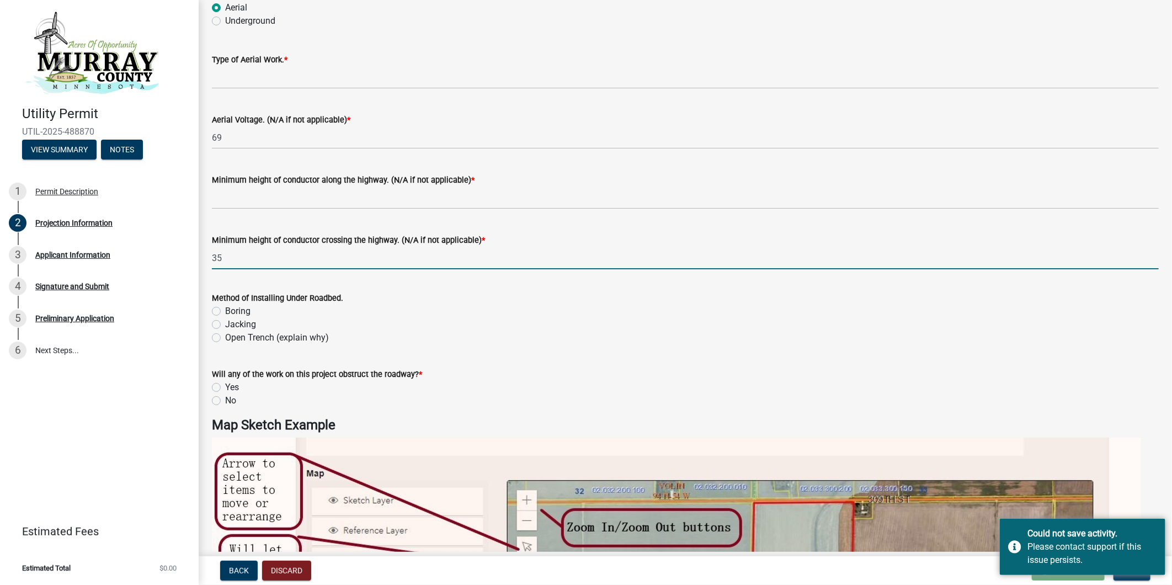
type input "35"
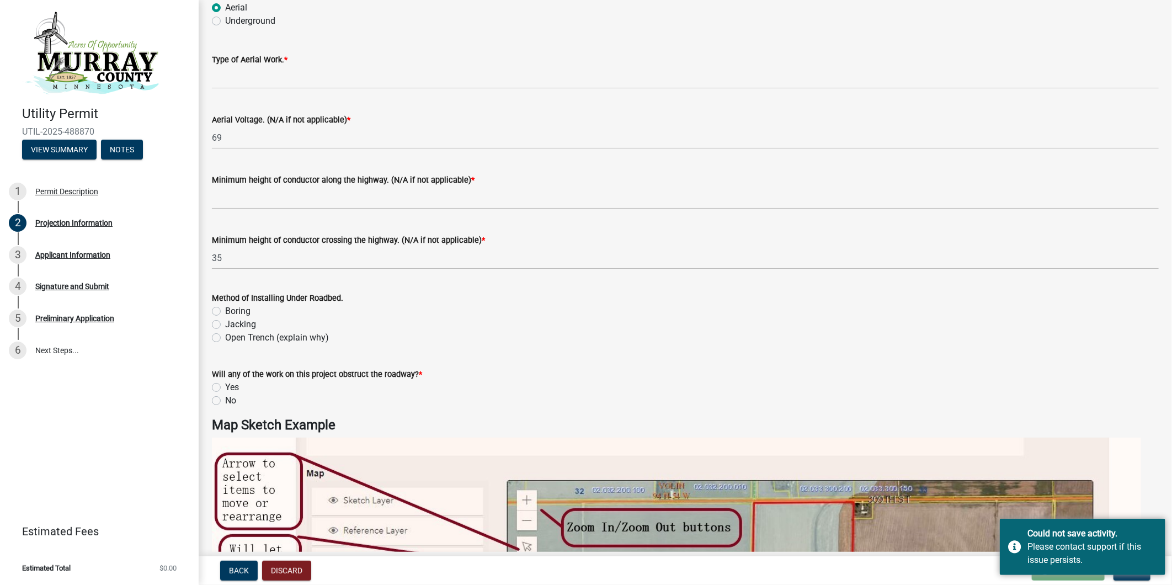
click at [225, 401] on label "No" at bounding box center [230, 400] width 11 height 13
click at [225, 401] on input "No" at bounding box center [228, 397] width 7 height 7
radio input "true"
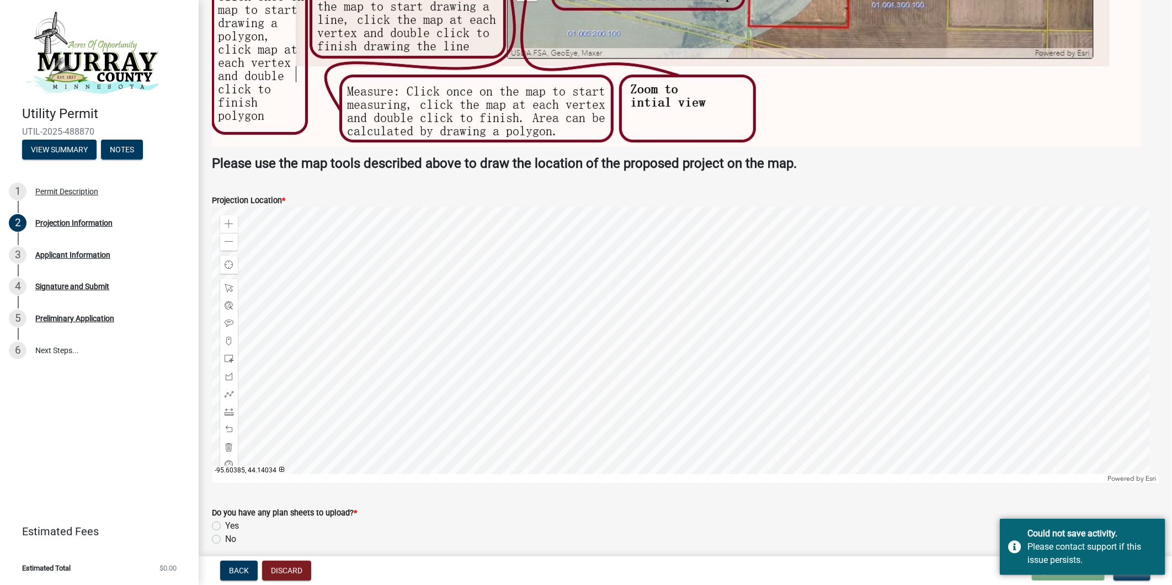
scroll to position [2272, 0]
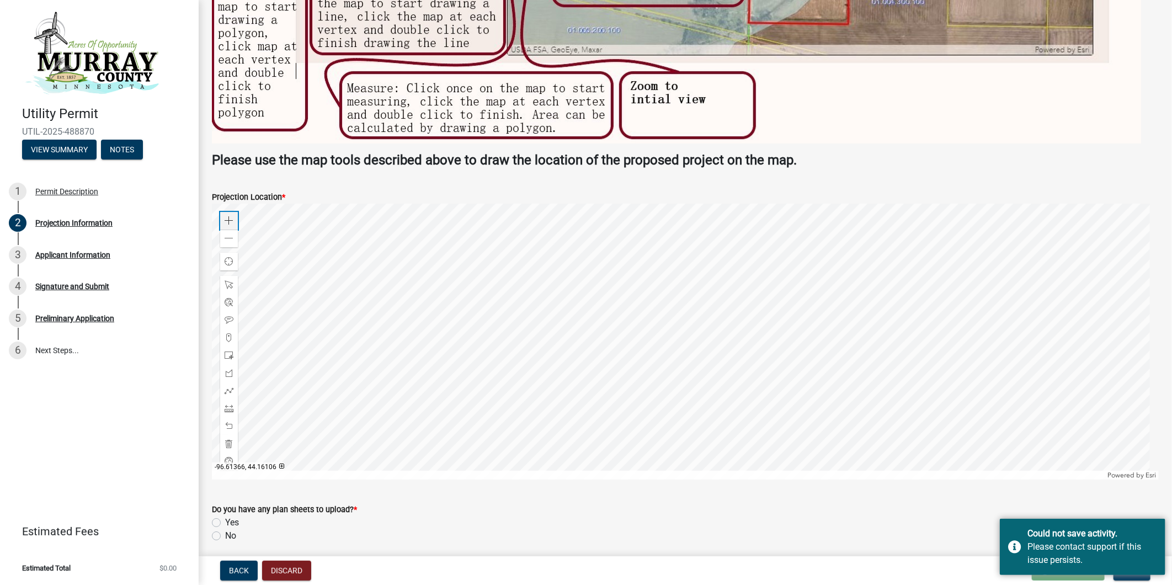
click at [230, 223] on span at bounding box center [229, 220] width 9 height 9
click at [681, 345] on div at bounding box center [685, 342] width 947 height 276
click at [803, 311] on div at bounding box center [685, 342] width 947 height 276
click at [785, 305] on div at bounding box center [685, 342] width 947 height 276
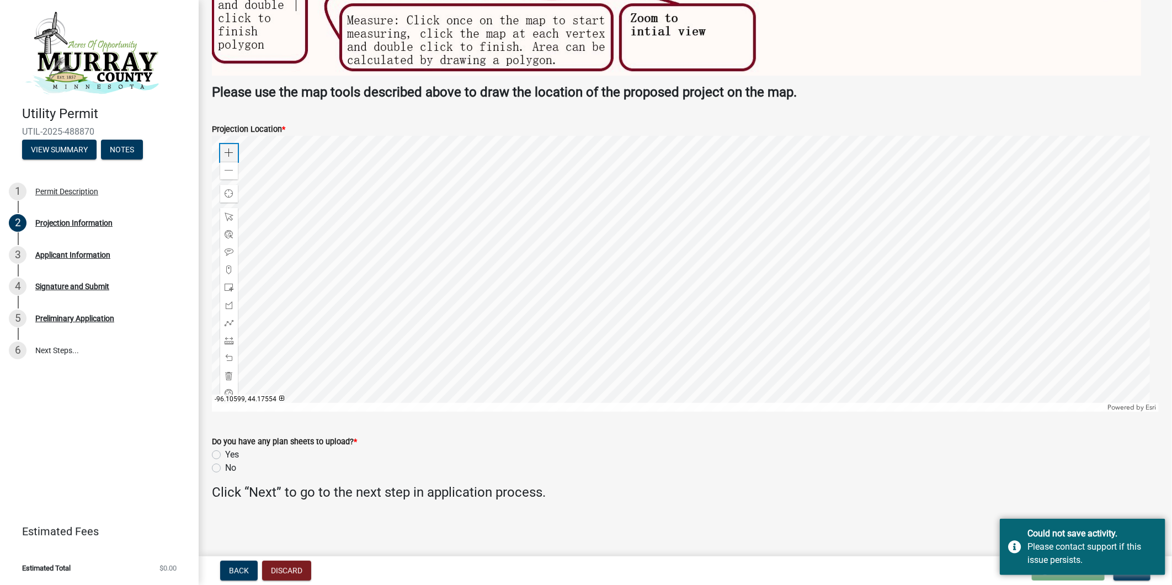
click at [226, 153] on span at bounding box center [229, 152] width 9 height 9
click at [760, 284] on div at bounding box center [685, 274] width 947 height 276
click at [229, 150] on span at bounding box center [229, 152] width 9 height 9
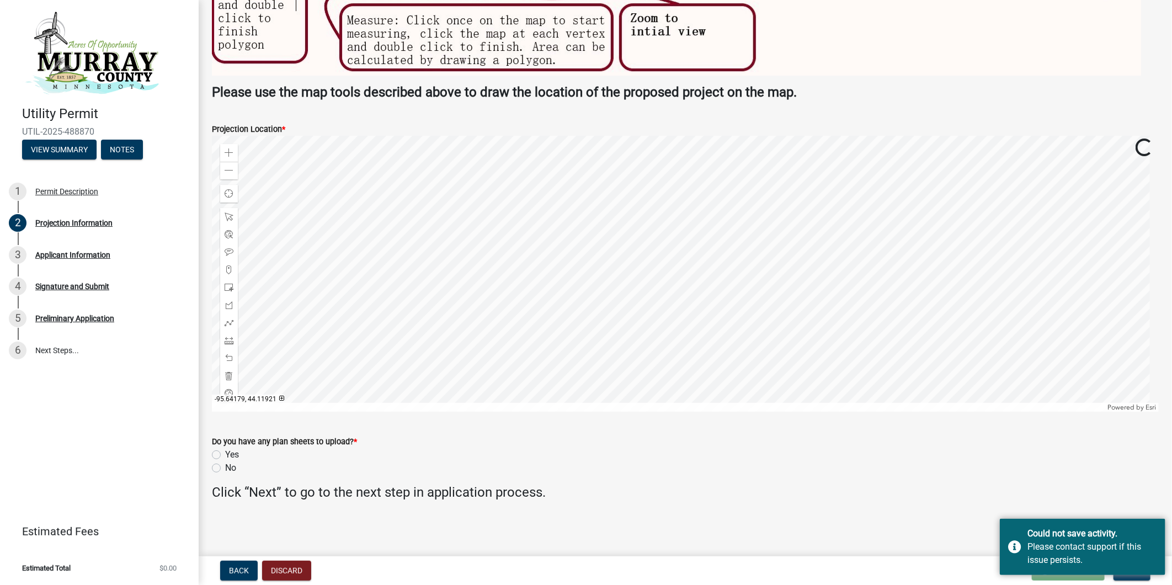
click at [795, 373] on div at bounding box center [685, 274] width 947 height 276
click at [771, 291] on div at bounding box center [685, 274] width 947 height 276
click at [742, 276] on div at bounding box center [685, 274] width 947 height 276
click at [227, 308] on span at bounding box center [229, 305] width 9 height 9
click at [670, 237] on div at bounding box center [685, 274] width 947 height 276
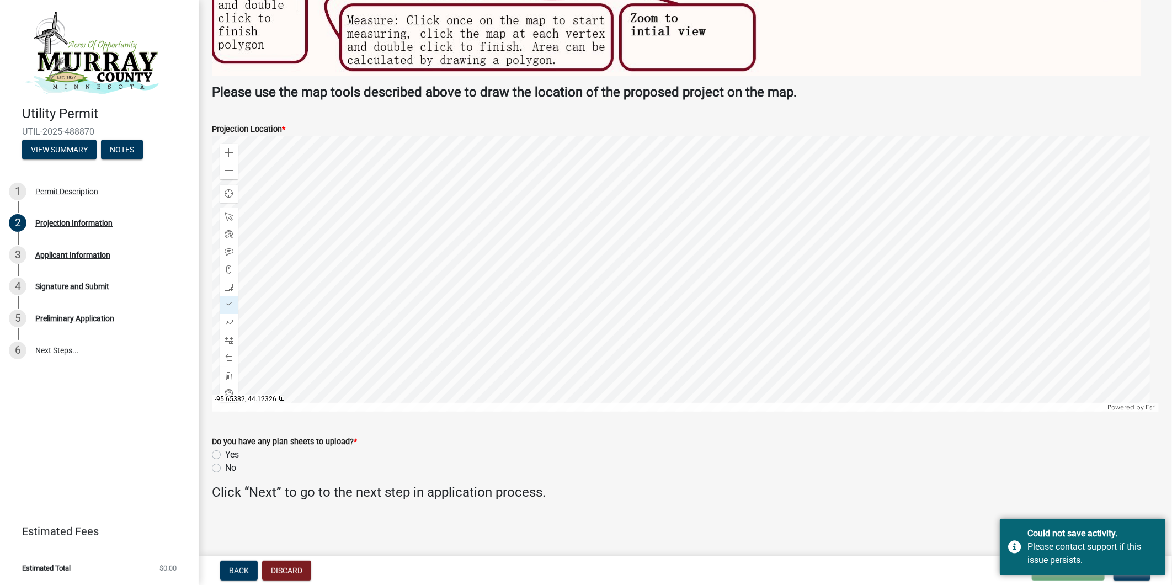
click at [670, 249] on div at bounding box center [685, 274] width 947 height 276
click at [689, 250] on div at bounding box center [685, 274] width 947 height 276
click at [689, 236] on div at bounding box center [685, 274] width 947 height 276
click at [668, 235] on div at bounding box center [685, 274] width 947 height 276
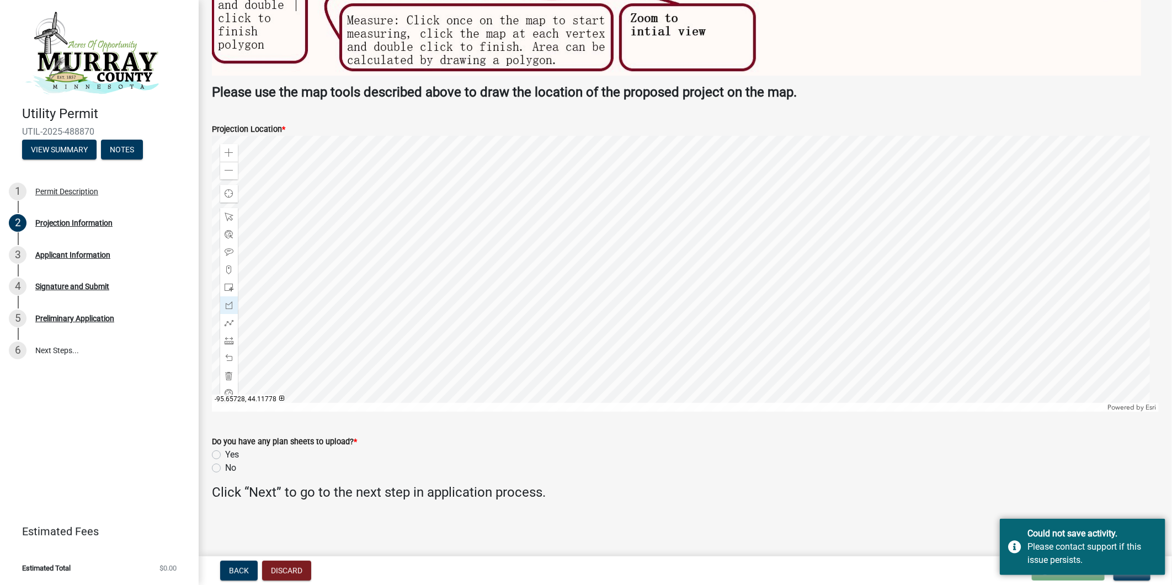
click at [225, 453] on label "Yes" at bounding box center [232, 454] width 14 height 13
click at [225, 453] on input "Yes" at bounding box center [228, 451] width 7 height 7
radio input "true"
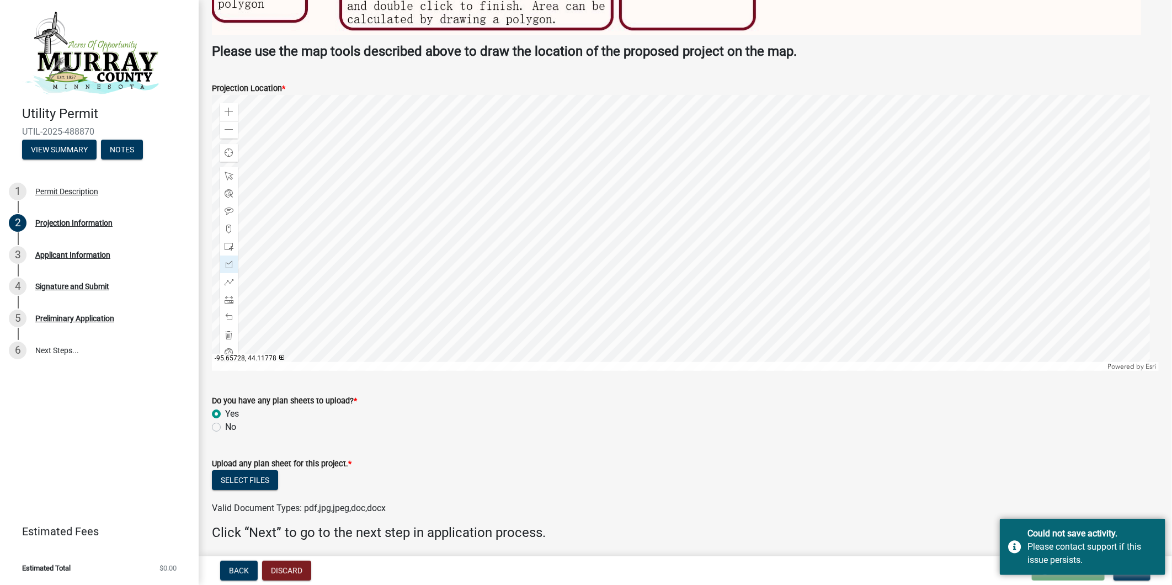
scroll to position [2421, 0]
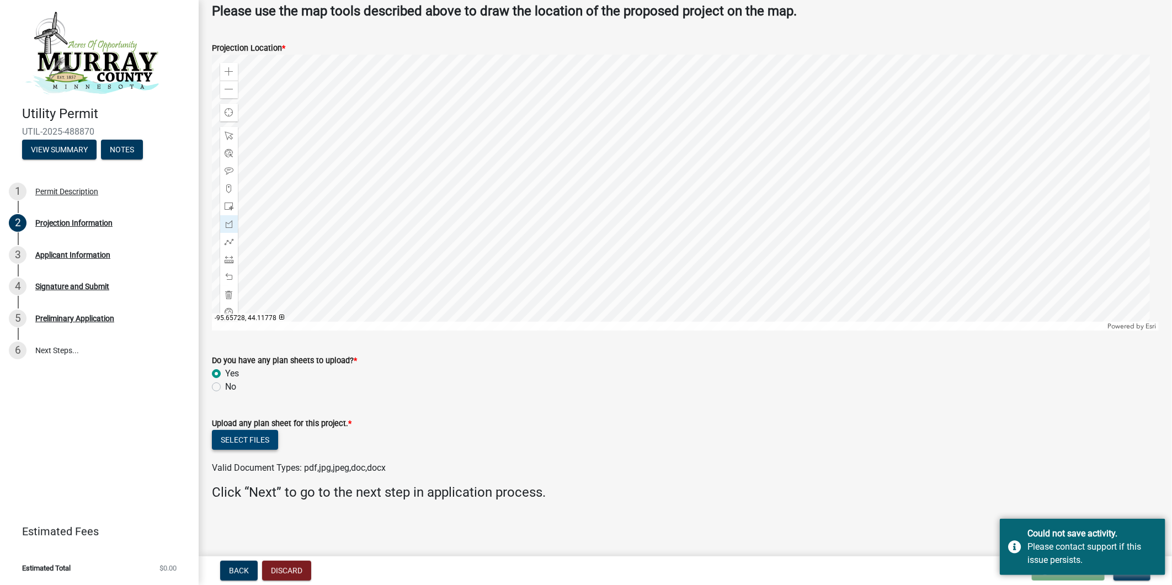
click at [248, 440] on button "Select files" at bounding box center [245, 440] width 66 height 20
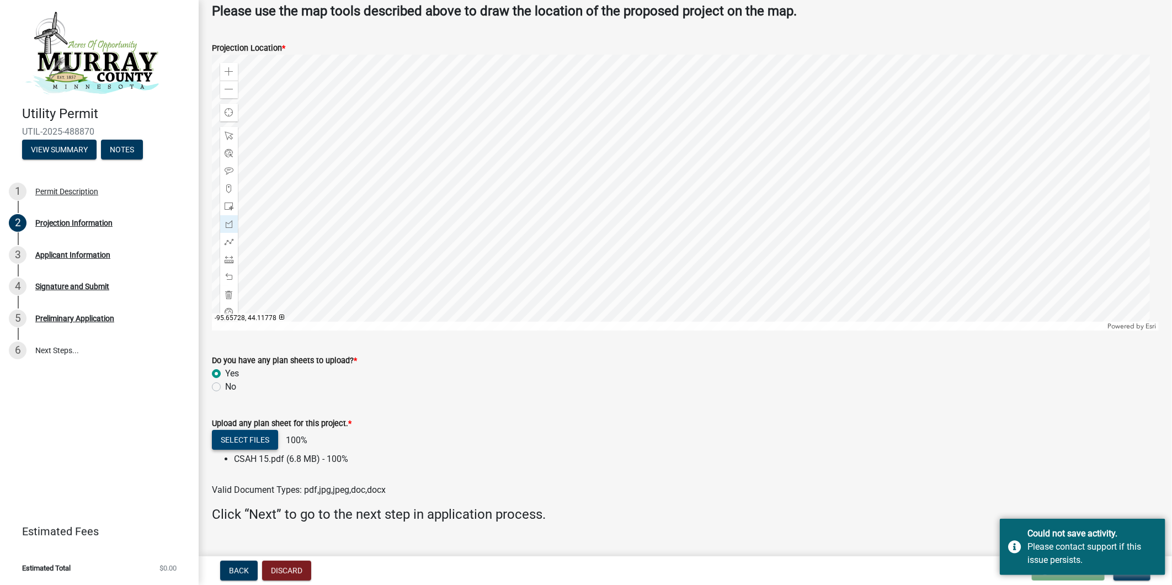
scroll to position [2443, 0]
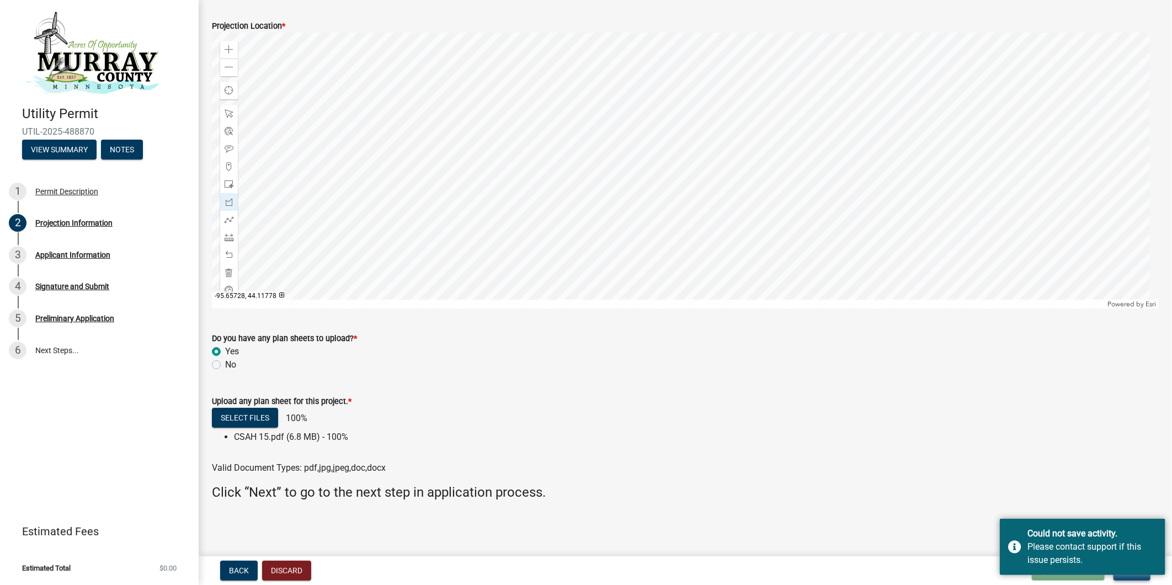
click at [1135, 578] on button "Next" at bounding box center [1131, 571] width 37 height 20
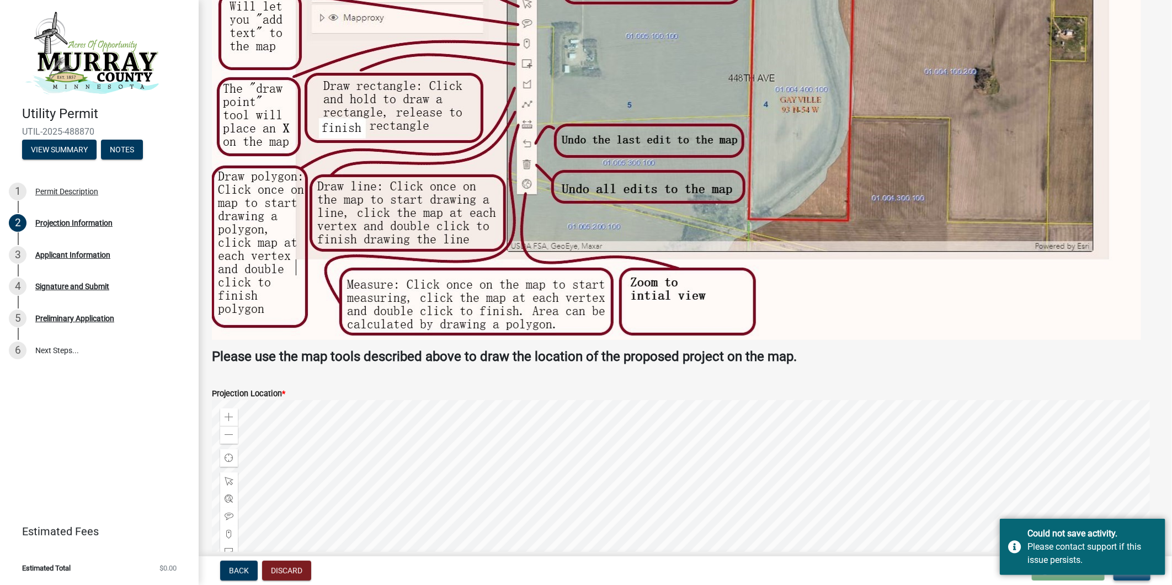
scroll to position [2032, 0]
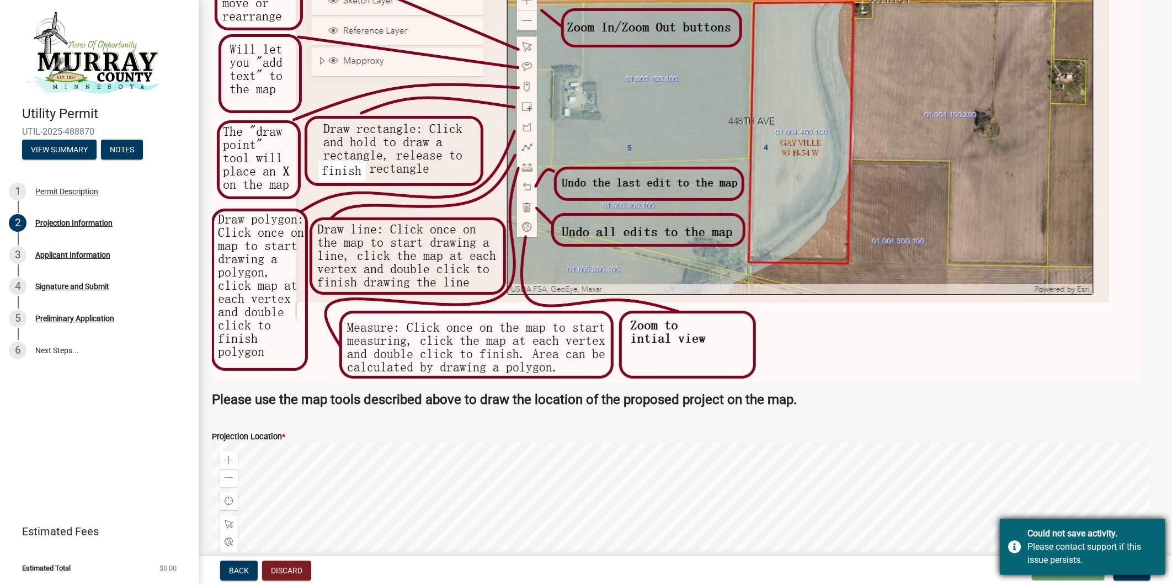
click at [1146, 558] on div "Please contact support if this issue persists." at bounding box center [1092, 553] width 130 height 26
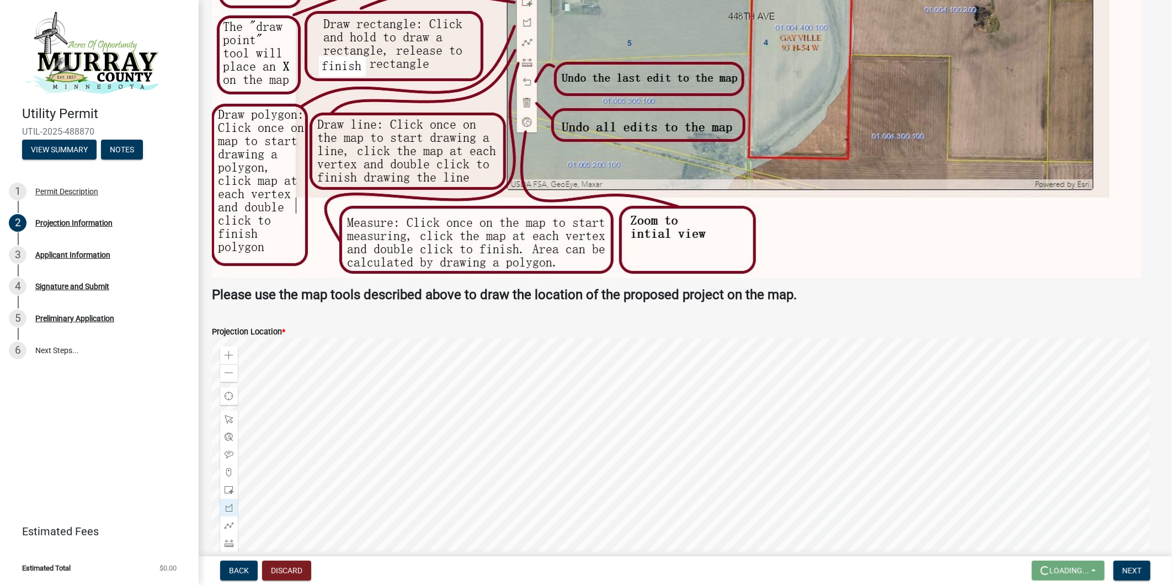
scroll to position [2216, 0]
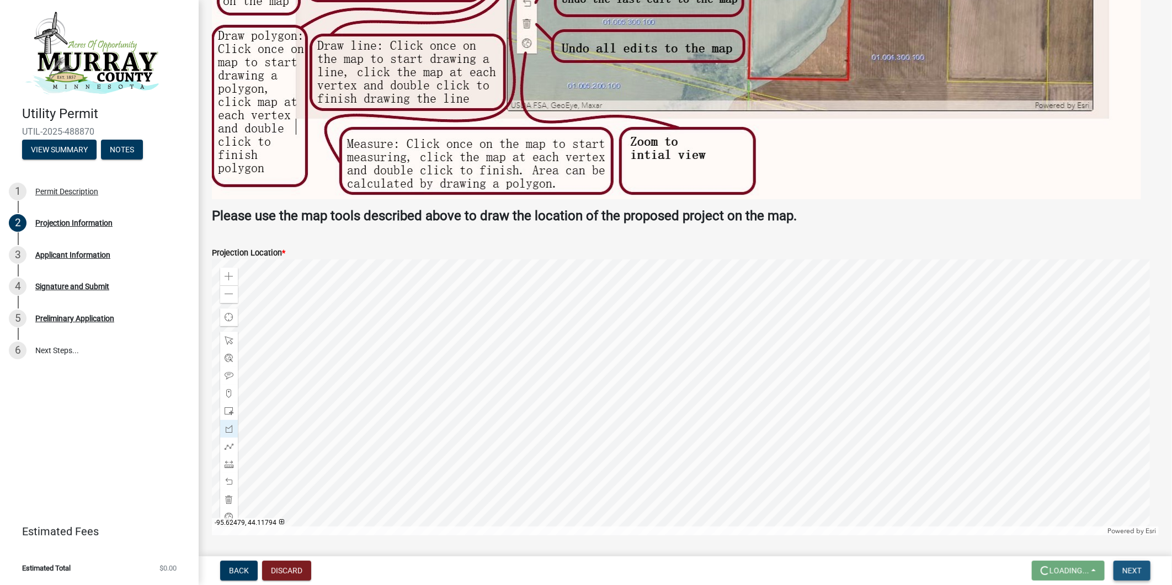
click at [1136, 571] on span "Next" at bounding box center [1131, 570] width 19 height 9
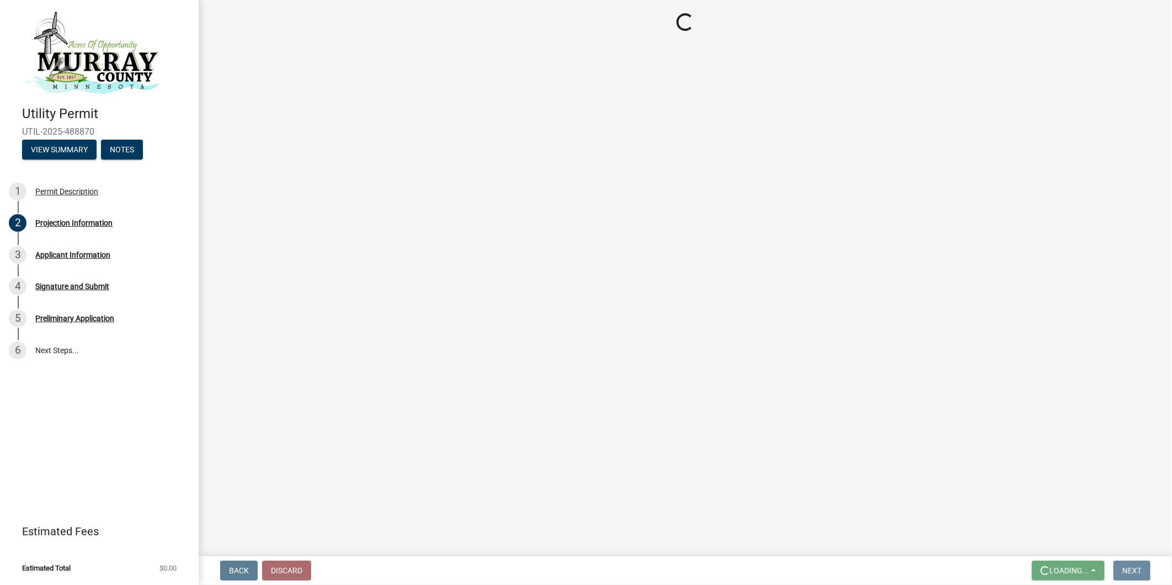
scroll to position [0, 0]
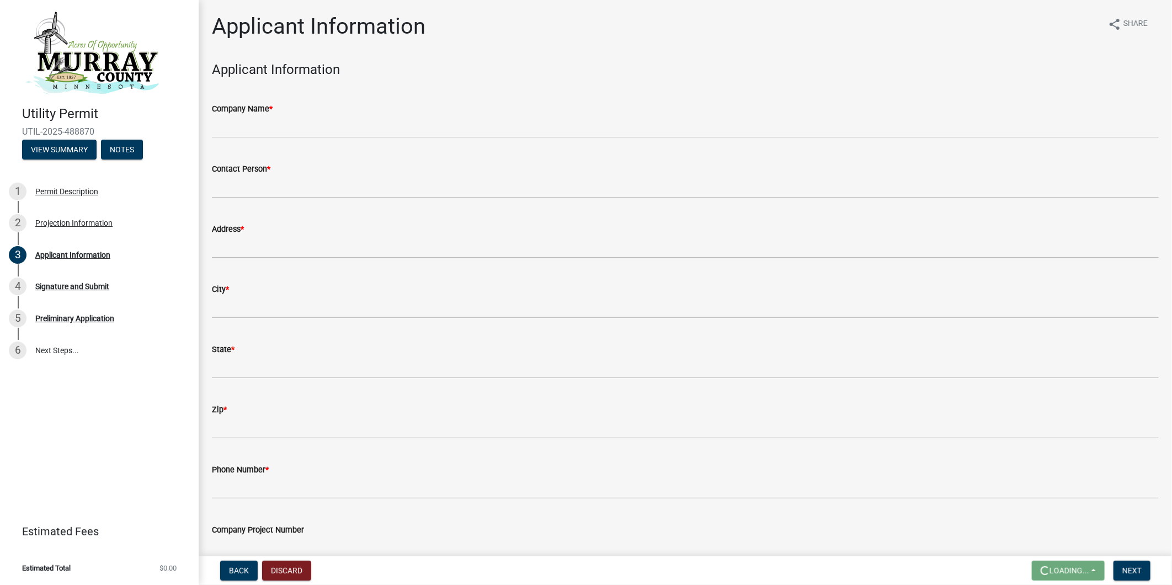
click at [318, 113] on div "Company Name *" at bounding box center [685, 108] width 947 height 13
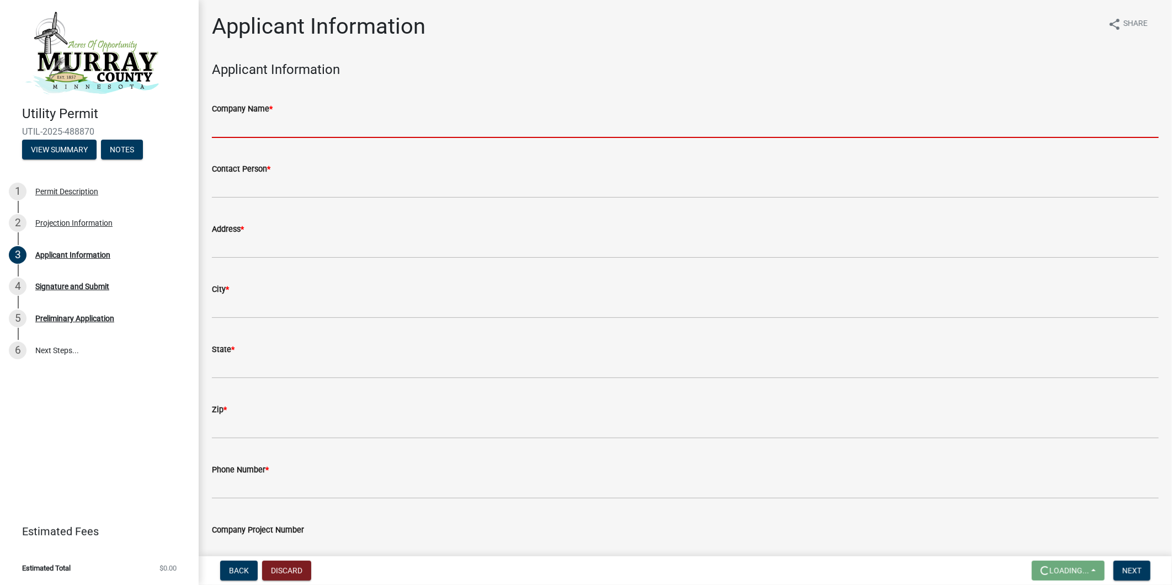
click at [307, 125] on input "Company Name *" at bounding box center [685, 126] width 947 height 23
type input "Xcel Energy"
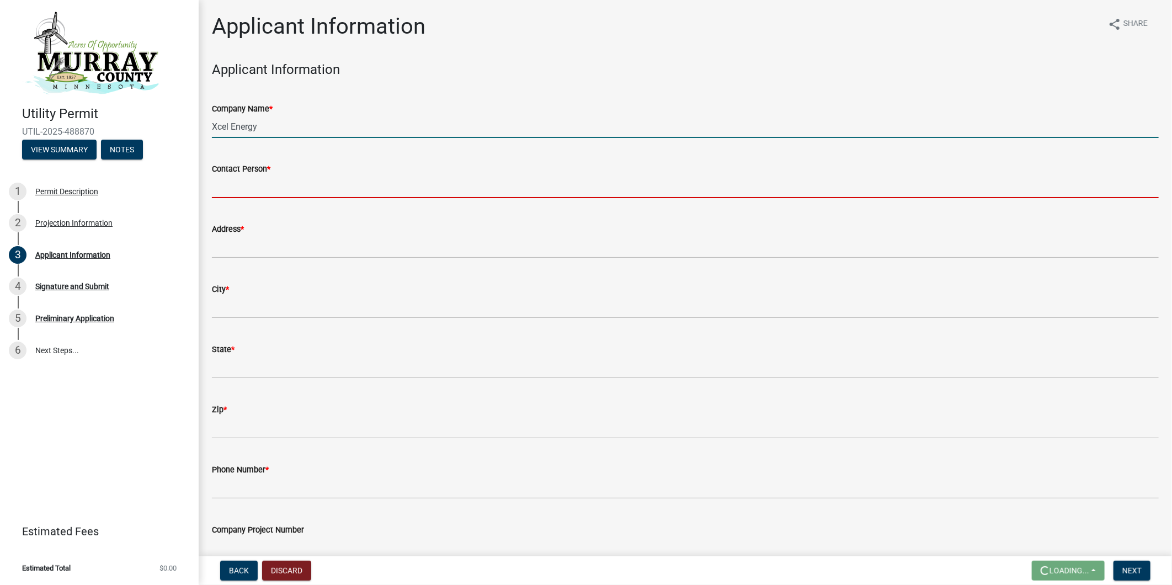
type input "[PERSON_NAME]"
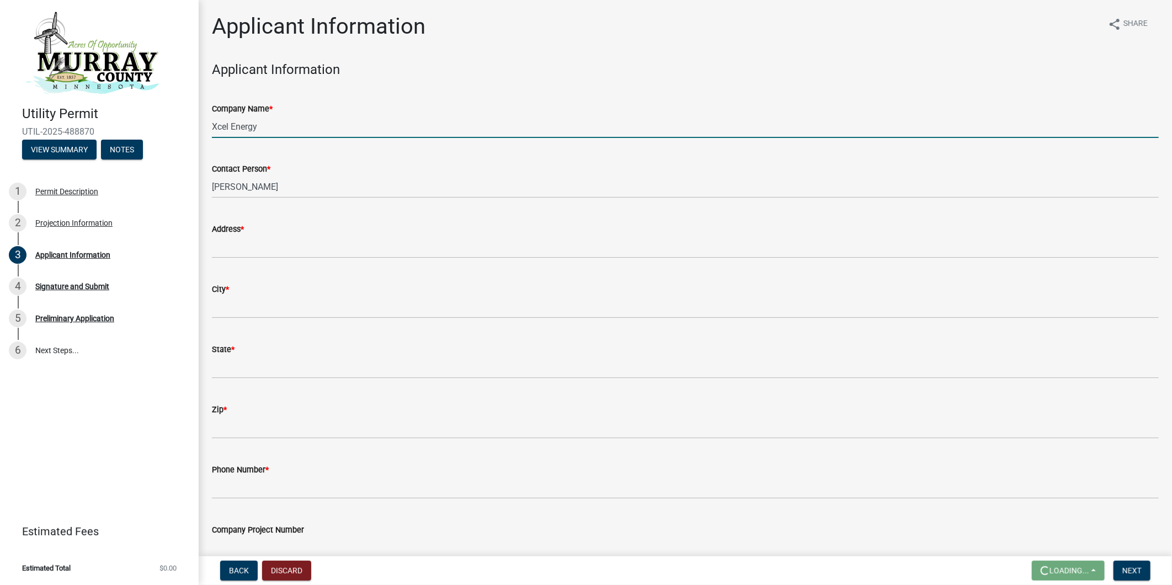
type input "[STREET_ADDRESS]"
type input "[GEOGRAPHIC_DATA]"
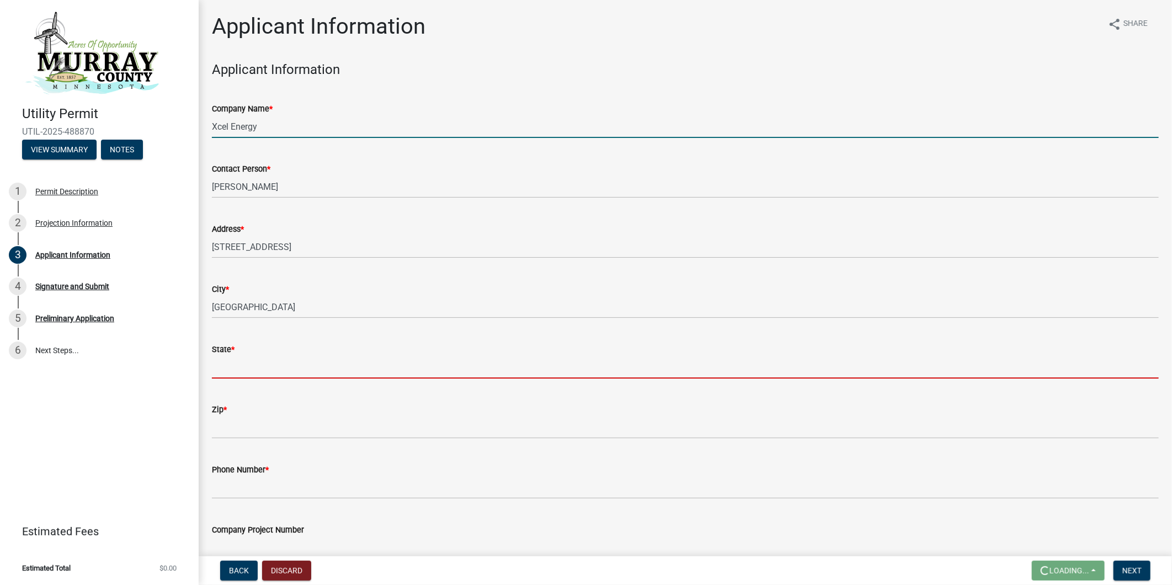
type input "MN"
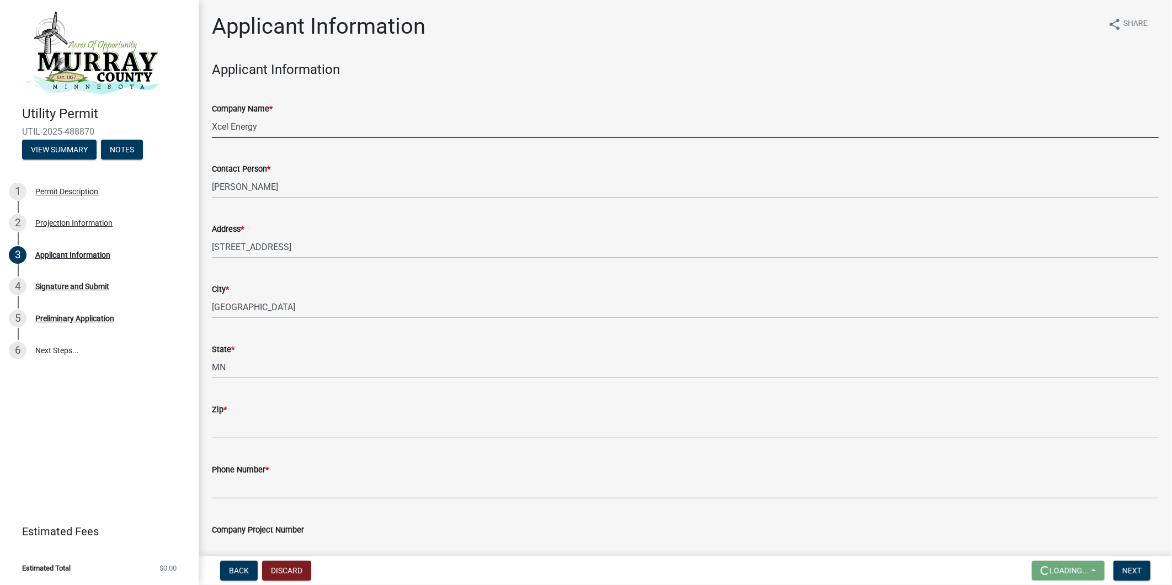
type input "55401"
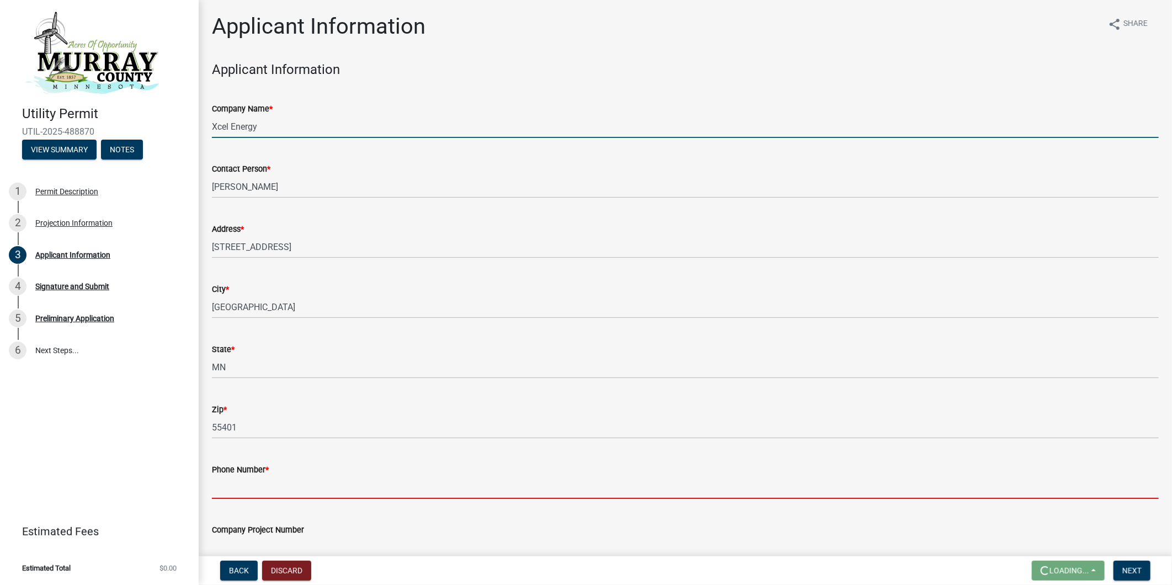
type input "6519555104"
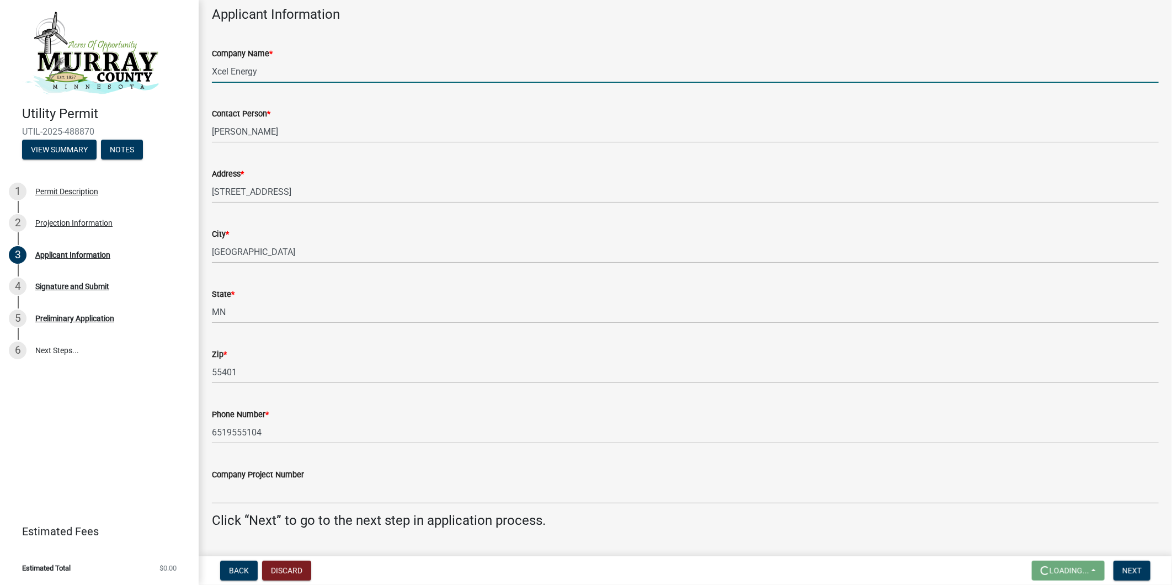
scroll to position [83, 0]
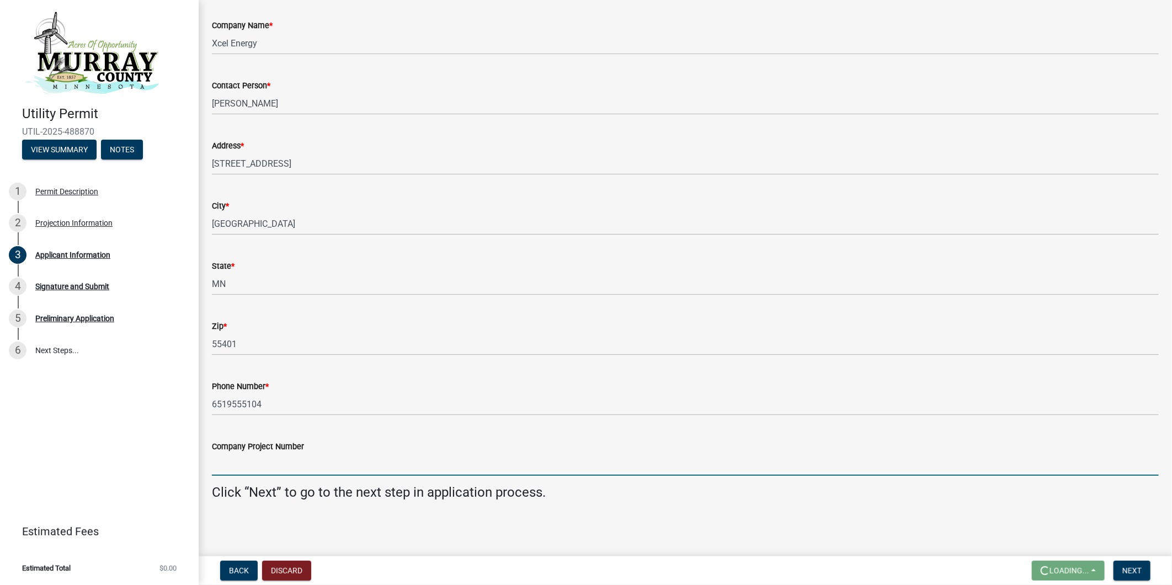
click at [344, 461] on input "Company Project Number" at bounding box center [685, 464] width 947 height 23
paste input "2021.0241 0726-69kV PIP - [PERSON_NAME] Rebuild"
type input "2021.0241 0726-69kV PIP - [PERSON_NAME] Rebuild"
click at [1139, 562] on button "Next" at bounding box center [1131, 571] width 37 height 20
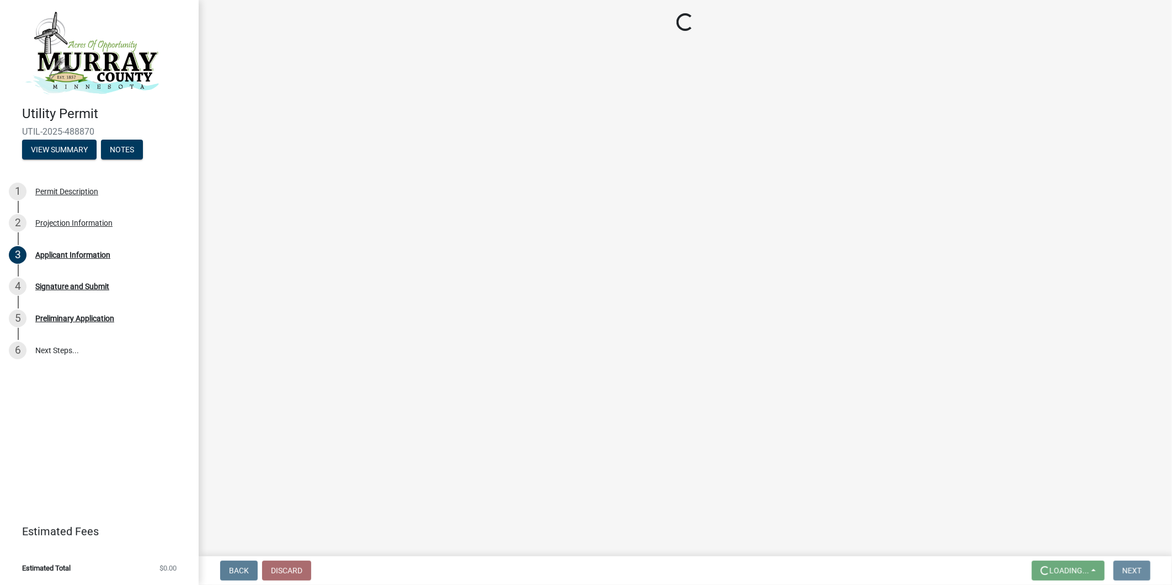
scroll to position [0, 0]
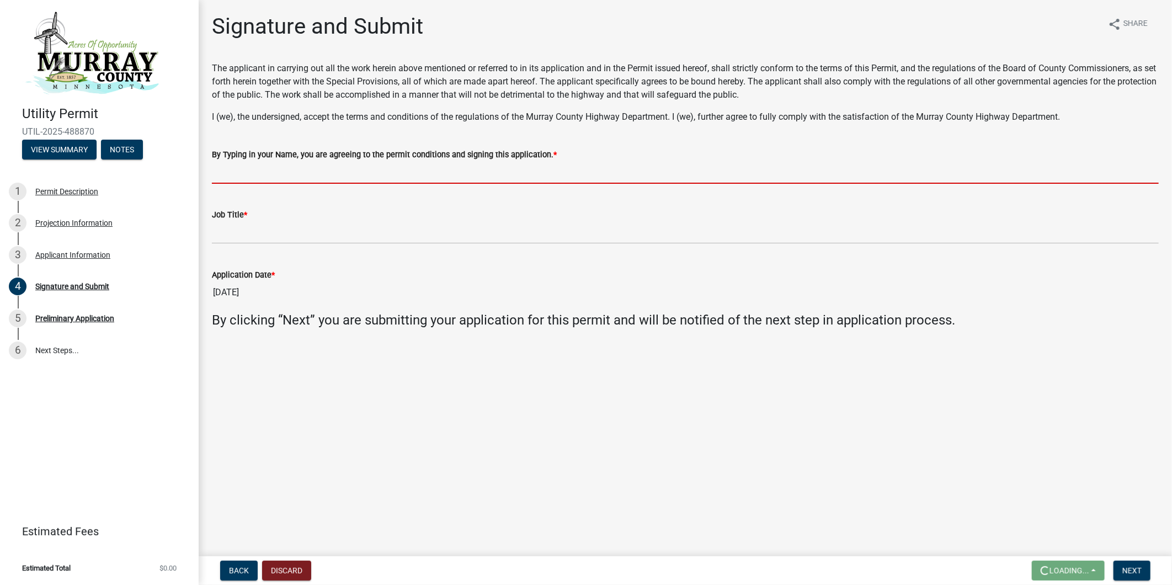
click at [299, 172] on input "By Typing in your Name, you are agreeing to the permit conditions and signing t…" at bounding box center [685, 172] width 947 height 23
type input "[PERSON_NAME]"
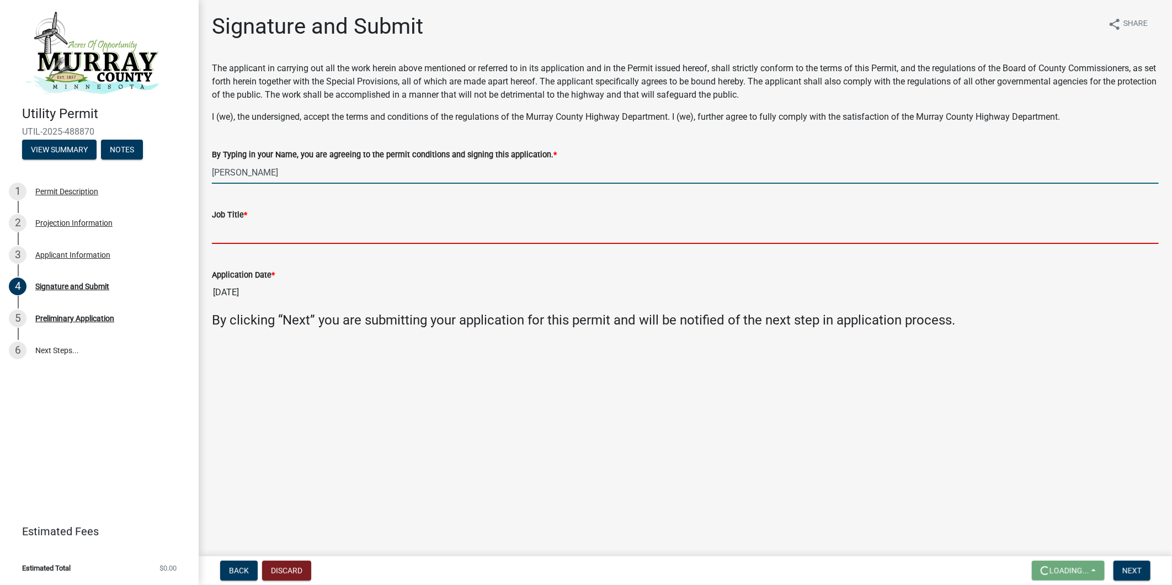
type input "Land Rights Agent"
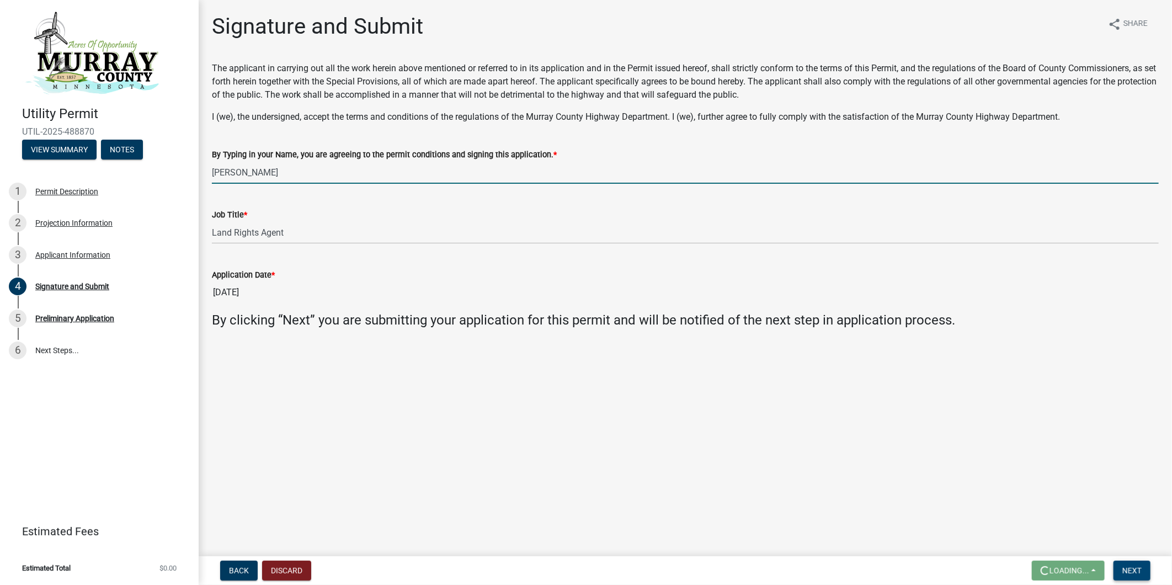
click at [1137, 568] on span "Next" at bounding box center [1131, 570] width 19 height 9
